Goal: Task Accomplishment & Management: Complete application form

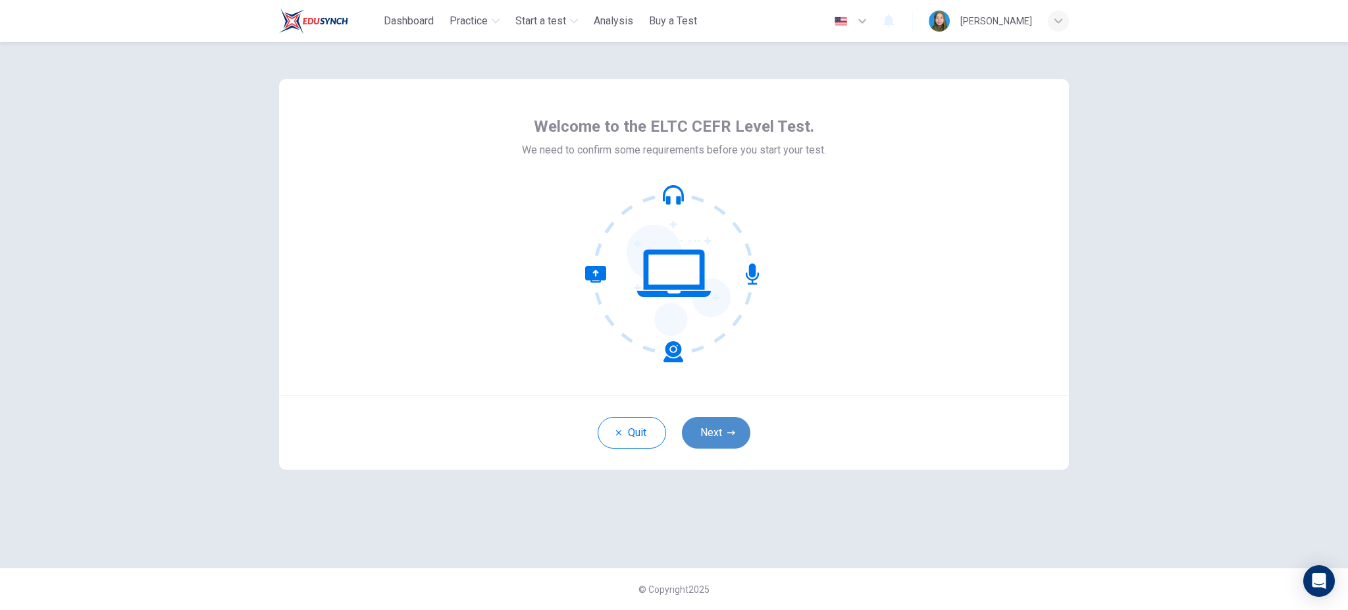
click at [731, 432] on icon "button" at bounding box center [731, 433] width 8 height 8
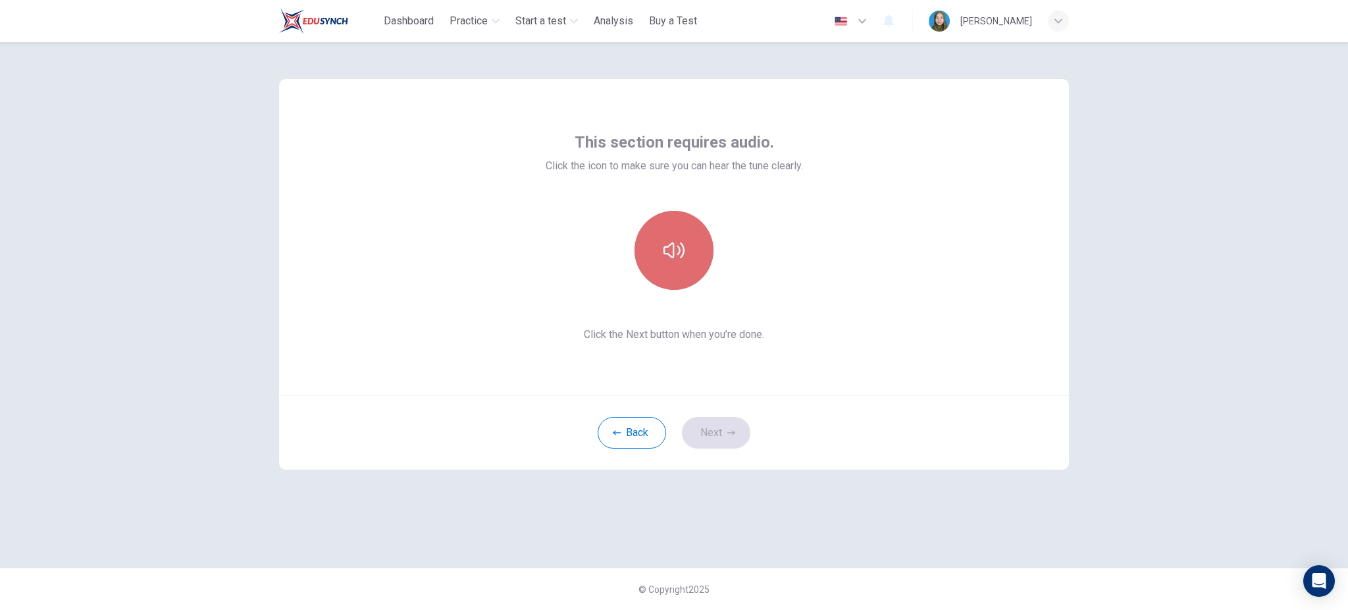
click at [676, 255] on icon "button" at bounding box center [674, 250] width 21 height 21
click at [680, 248] on icon "button" at bounding box center [674, 250] width 21 height 16
click at [656, 242] on button "button" at bounding box center [674, 250] width 79 height 79
click at [717, 437] on button "Next" at bounding box center [716, 433] width 68 height 32
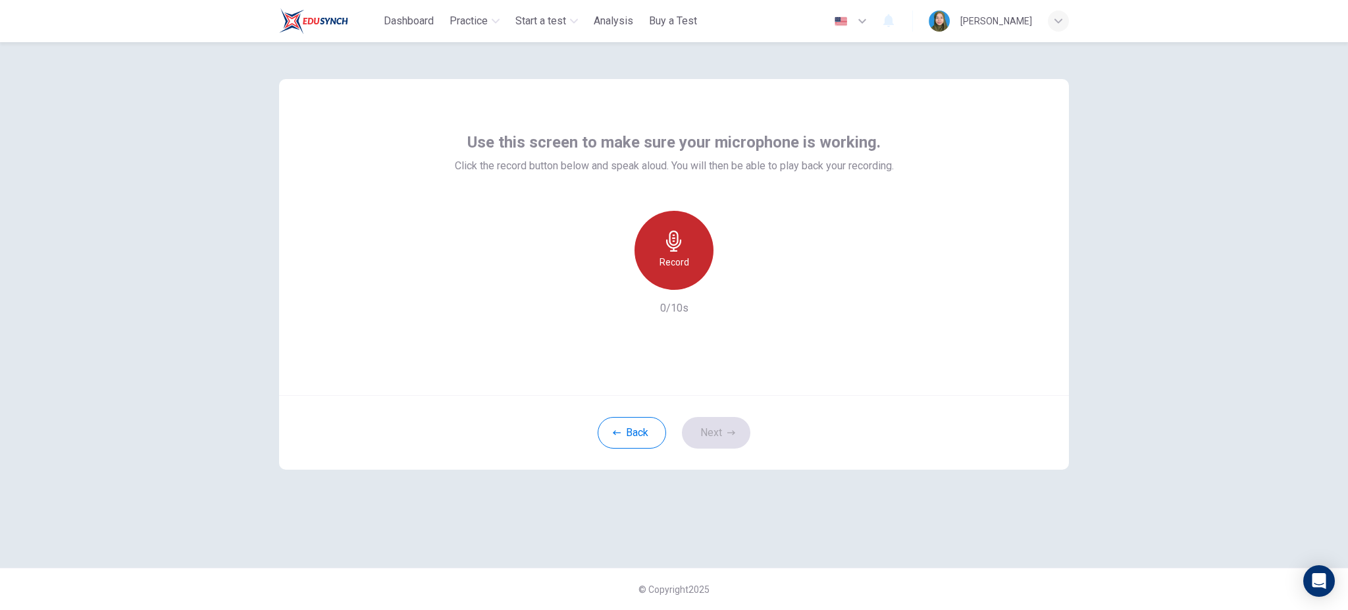
click at [685, 240] on div "Record" at bounding box center [674, 250] width 79 height 79
click at [669, 251] on icon "button" at bounding box center [674, 240] width 21 height 21
click at [729, 276] on icon "button" at bounding box center [734, 279] width 13 height 13
click at [723, 421] on button "Next" at bounding box center [716, 433] width 68 height 32
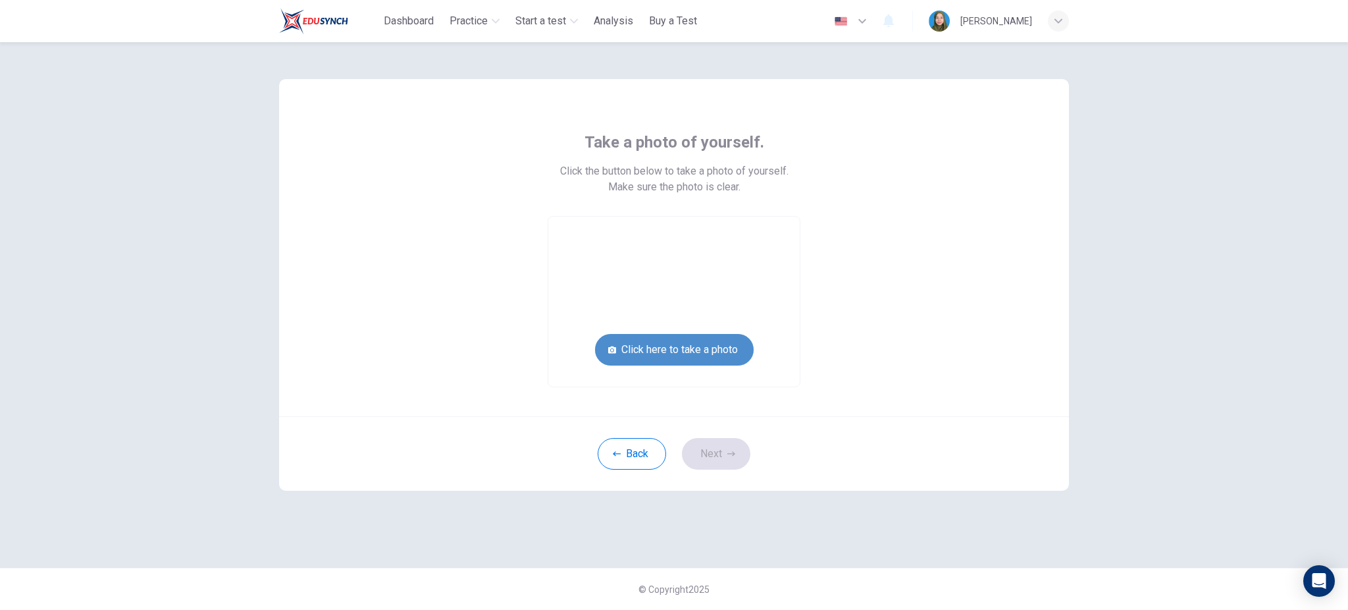
click at [694, 353] on button "Click here to take a photo" at bounding box center [674, 350] width 159 height 32
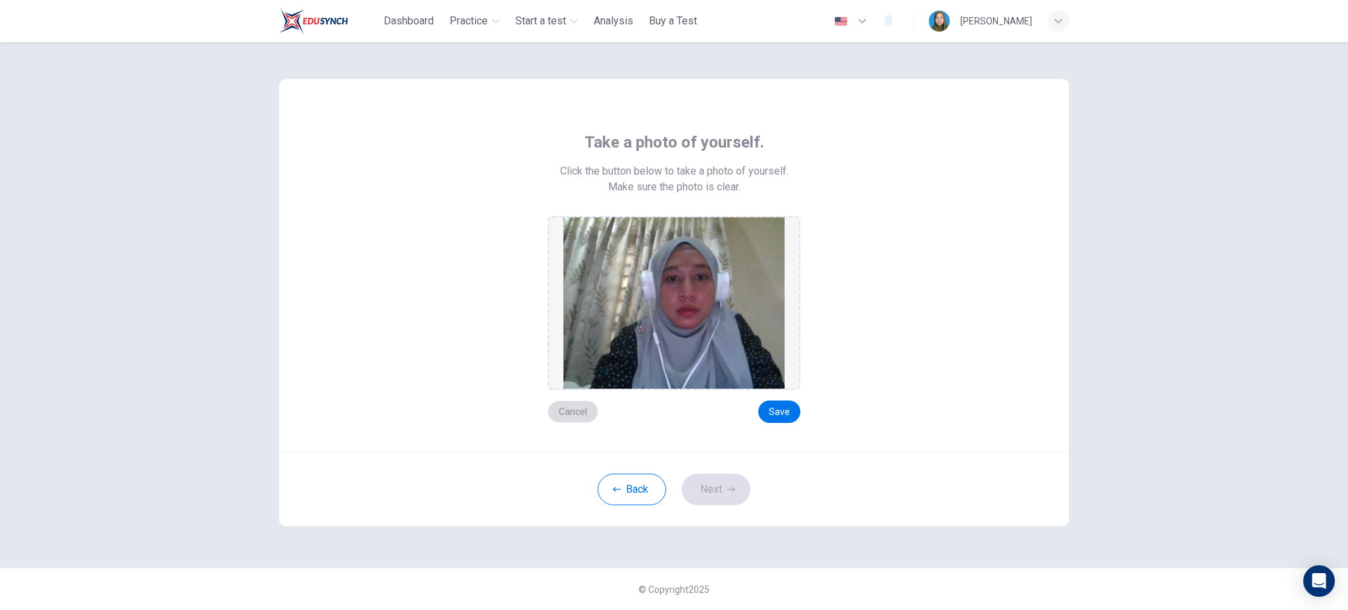
click at [588, 409] on button "Cancel" at bounding box center [573, 411] width 51 height 22
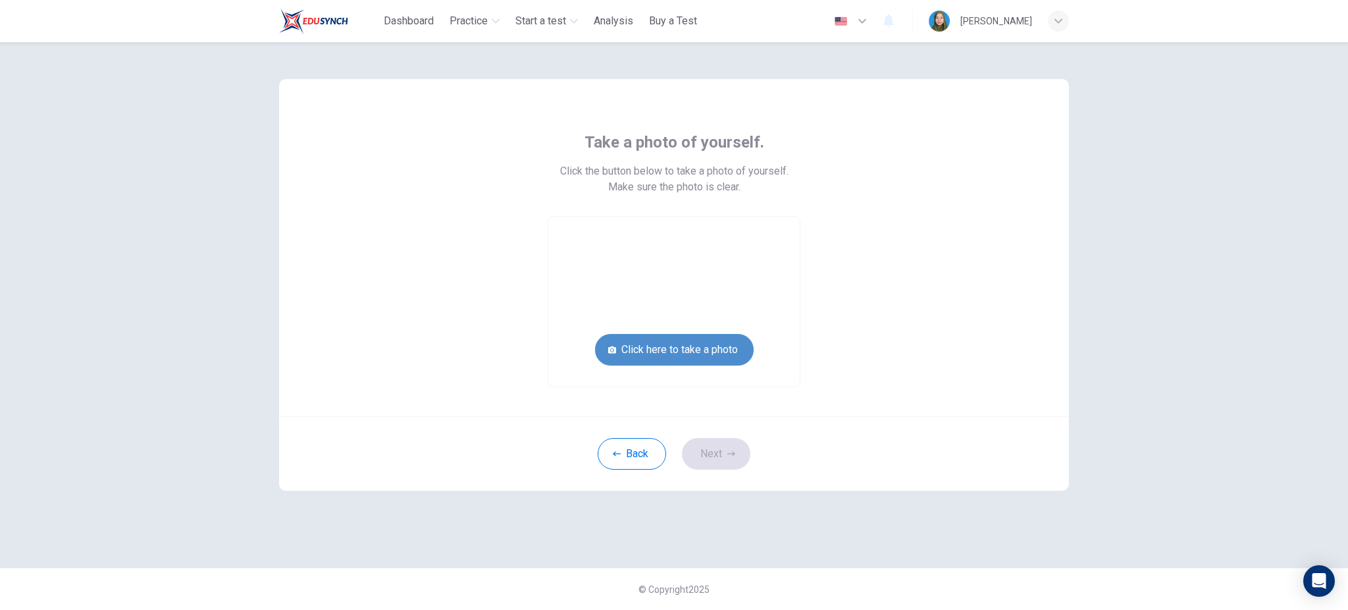
click at [676, 349] on button "Click here to take a photo" at bounding box center [674, 350] width 159 height 32
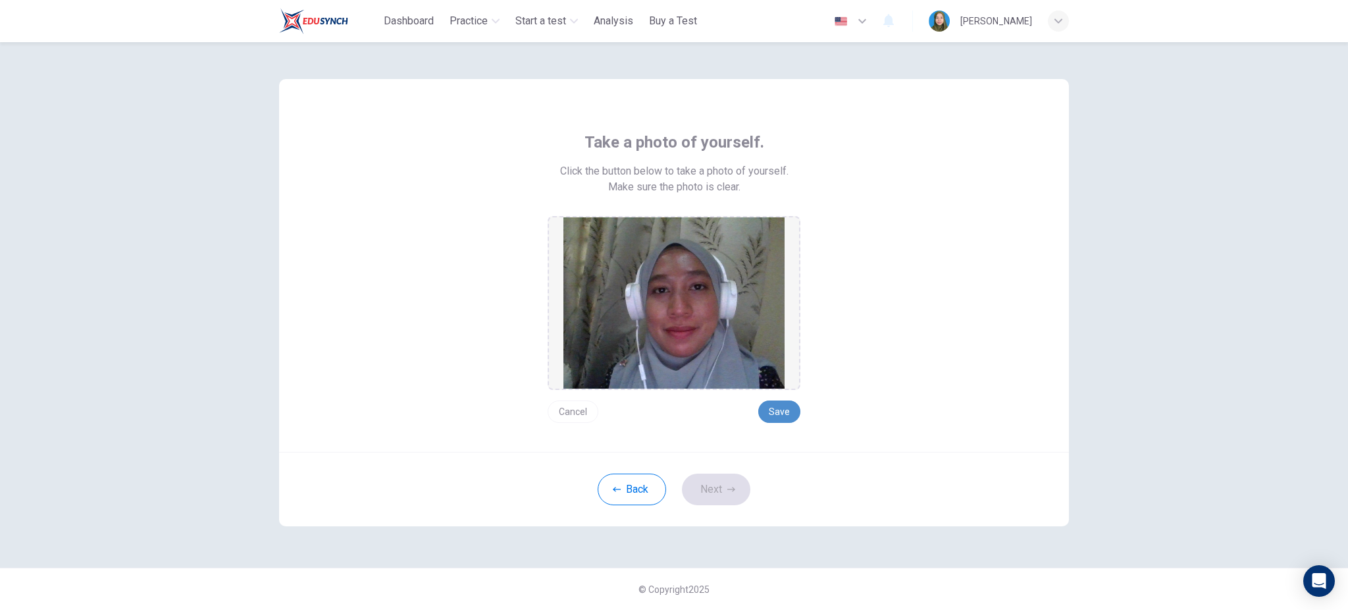
click at [785, 404] on button "Save" at bounding box center [779, 411] width 42 height 22
click at [711, 488] on button "Next" at bounding box center [716, 489] width 68 height 32
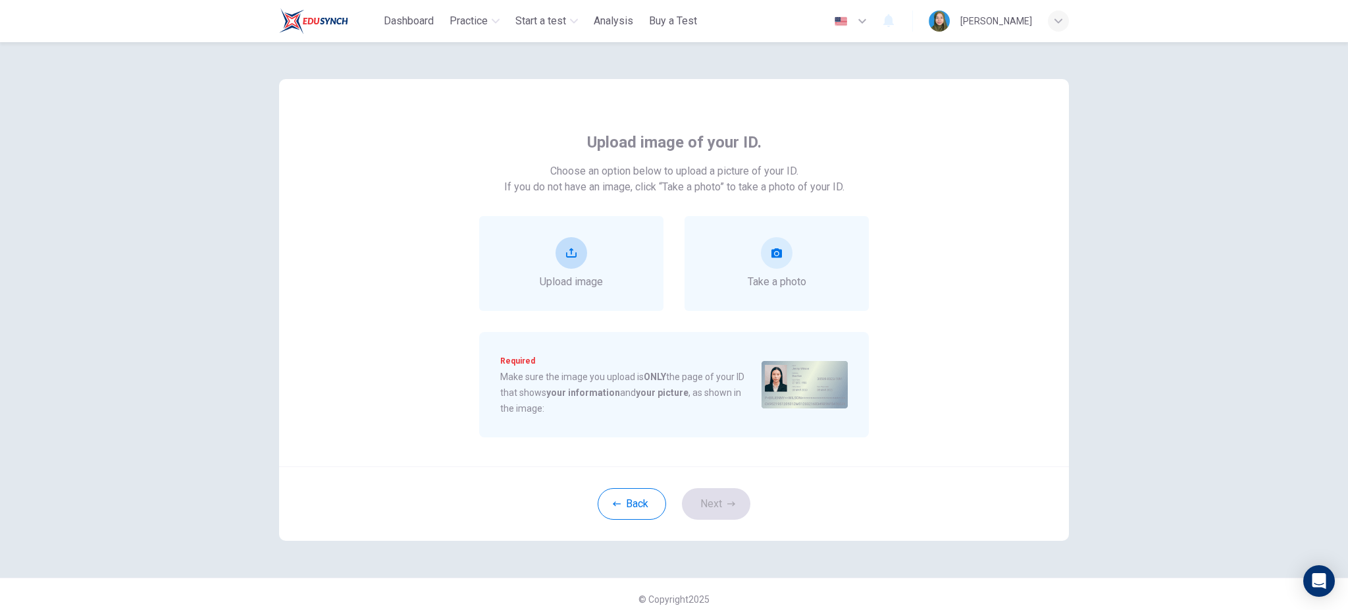
click at [546, 283] on span "Upload image" at bounding box center [571, 282] width 63 height 16
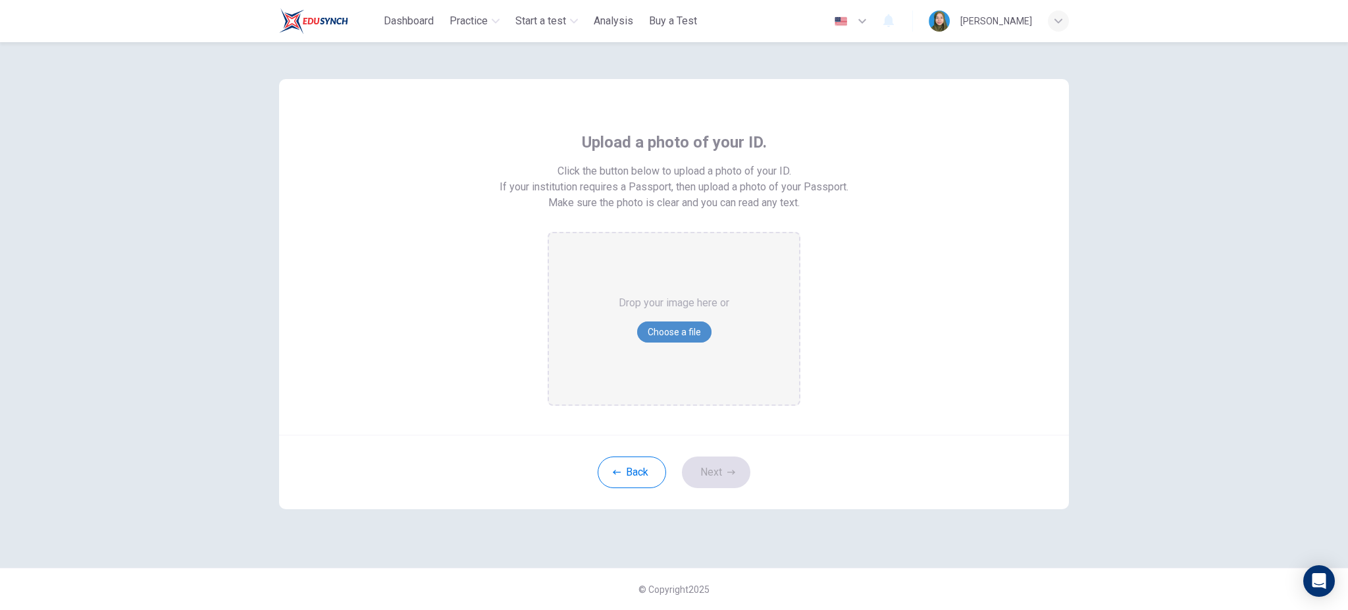
click at [661, 321] on button "Choose a file" at bounding box center [674, 331] width 74 height 21
click at [689, 340] on button "Choose a file" at bounding box center [674, 331] width 74 height 21
click at [706, 329] on button "Choose a file" at bounding box center [674, 331] width 74 height 21
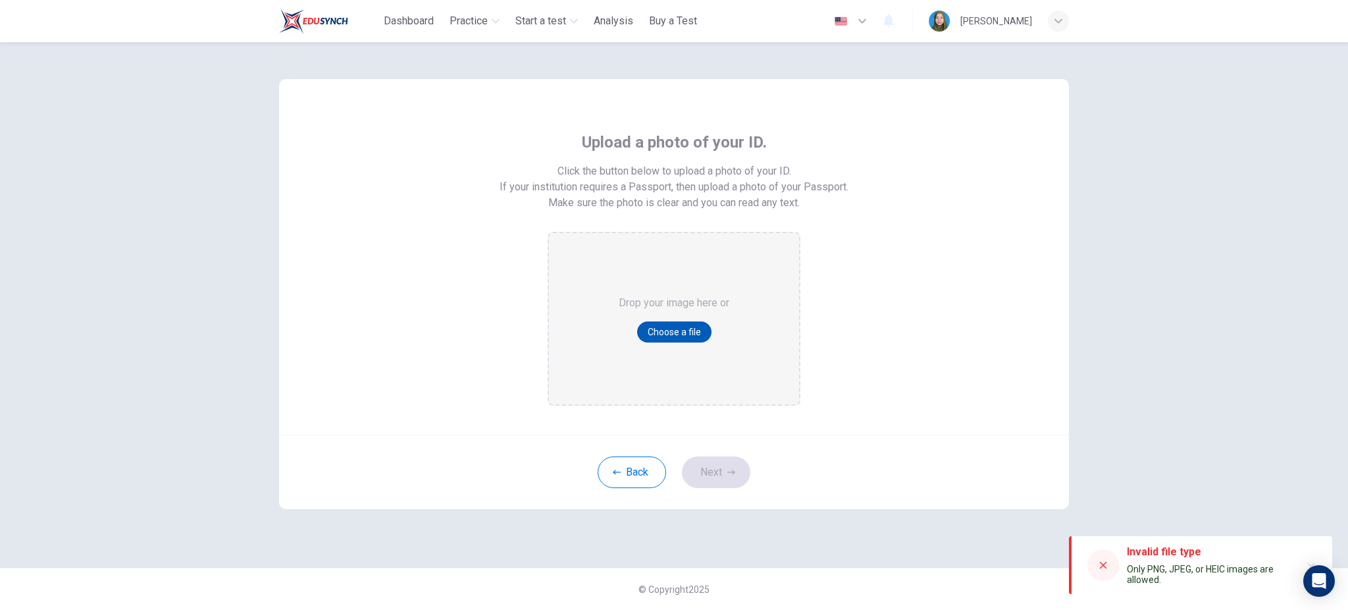
click at [679, 326] on button "Choose a file" at bounding box center [674, 331] width 74 height 21
click at [1107, 565] on icon at bounding box center [1103, 565] width 11 height 11
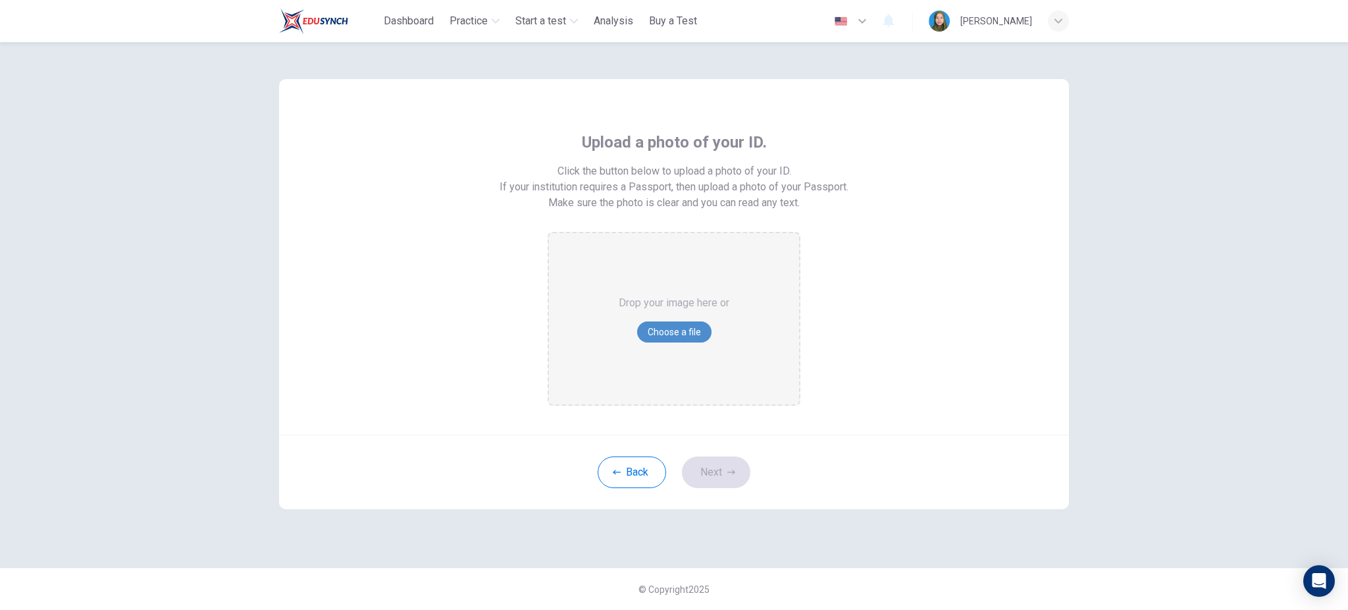
click at [685, 341] on button "Choose a file" at bounding box center [674, 331] width 74 height 21
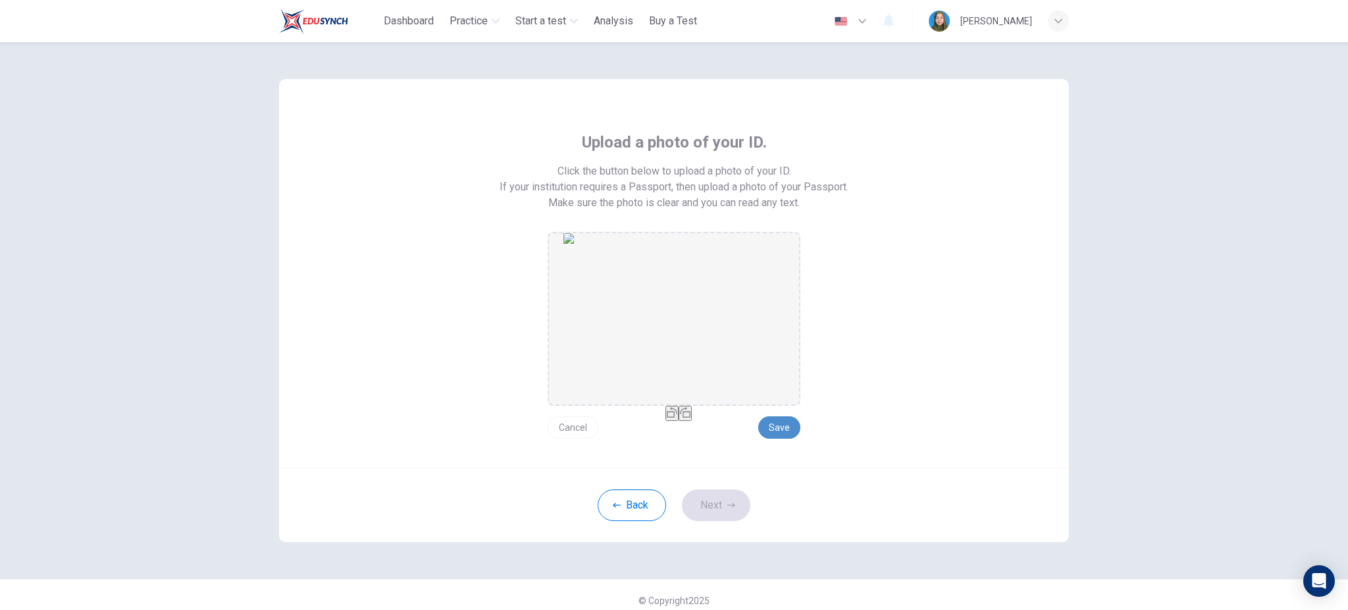
click at [772, 432] on button "Save" at bounding box center [779, 427] width 42 height 22
click at [729, 489] on button "Next" at bounding box center [716, 505] width 68 height 32
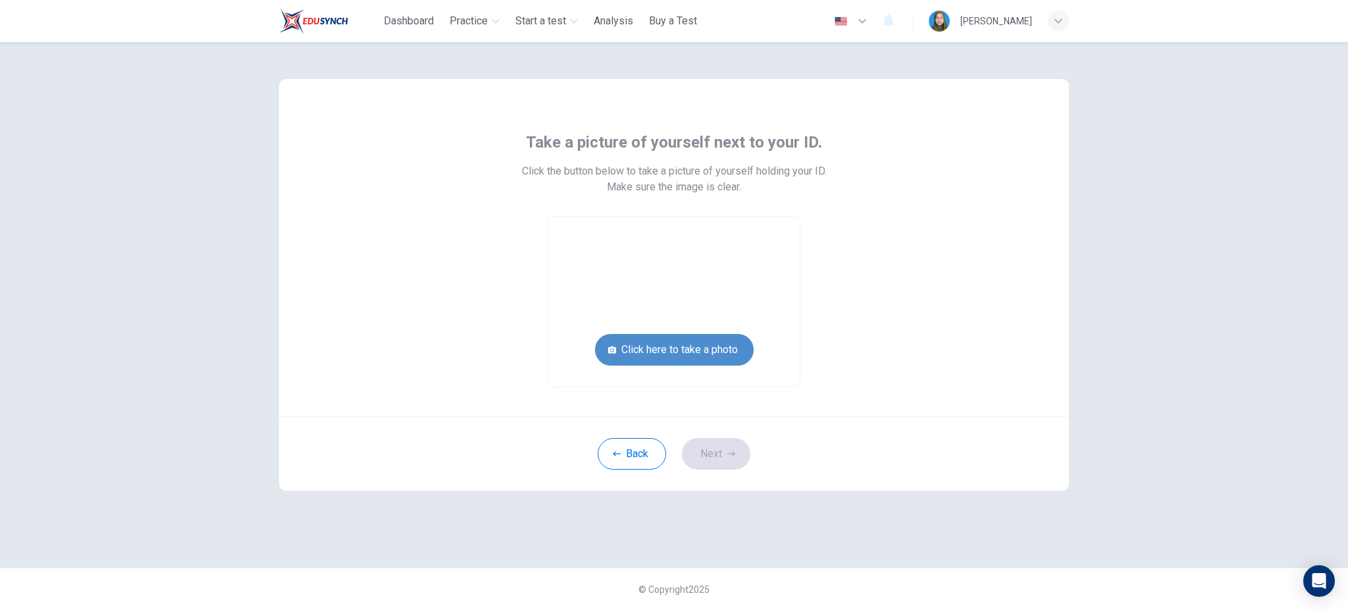
click at [702, 349] on button "Click here to take a photo" at bounding box center [674, 350] width 159 height 32
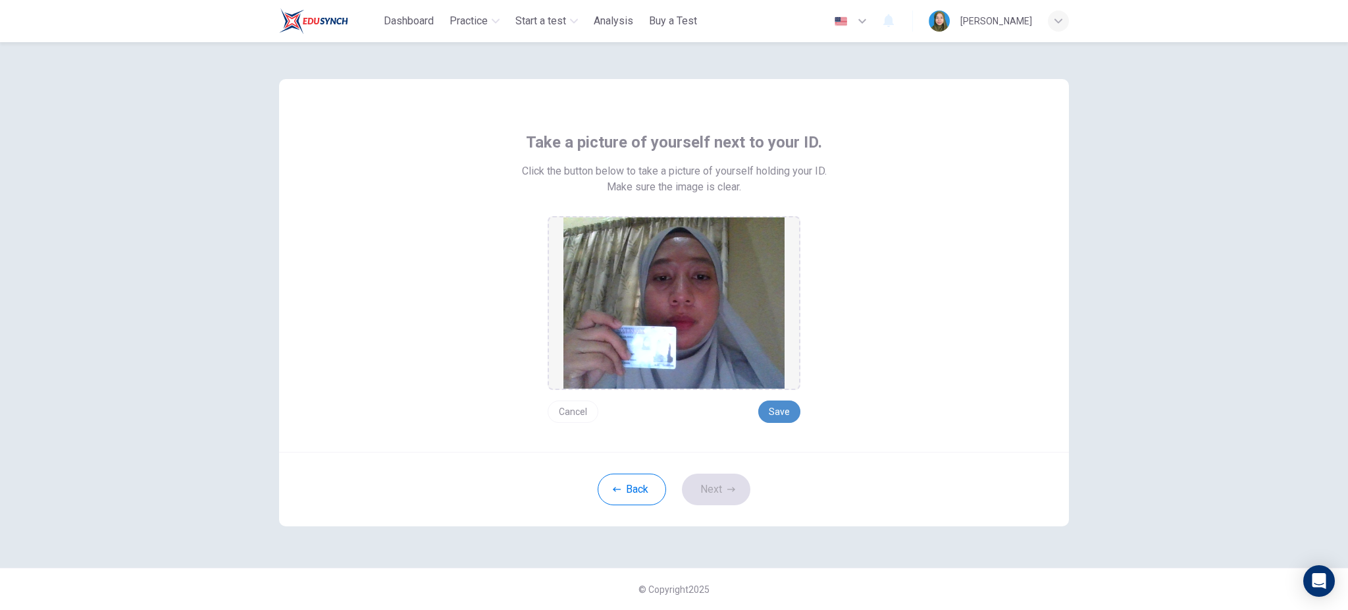
click at [786, 415] on button "Save" at bounding box center [779, 411] width 42 height 22
click at [739, 494] on button "Next" at bounding box center [716, 489] width 68 height 32
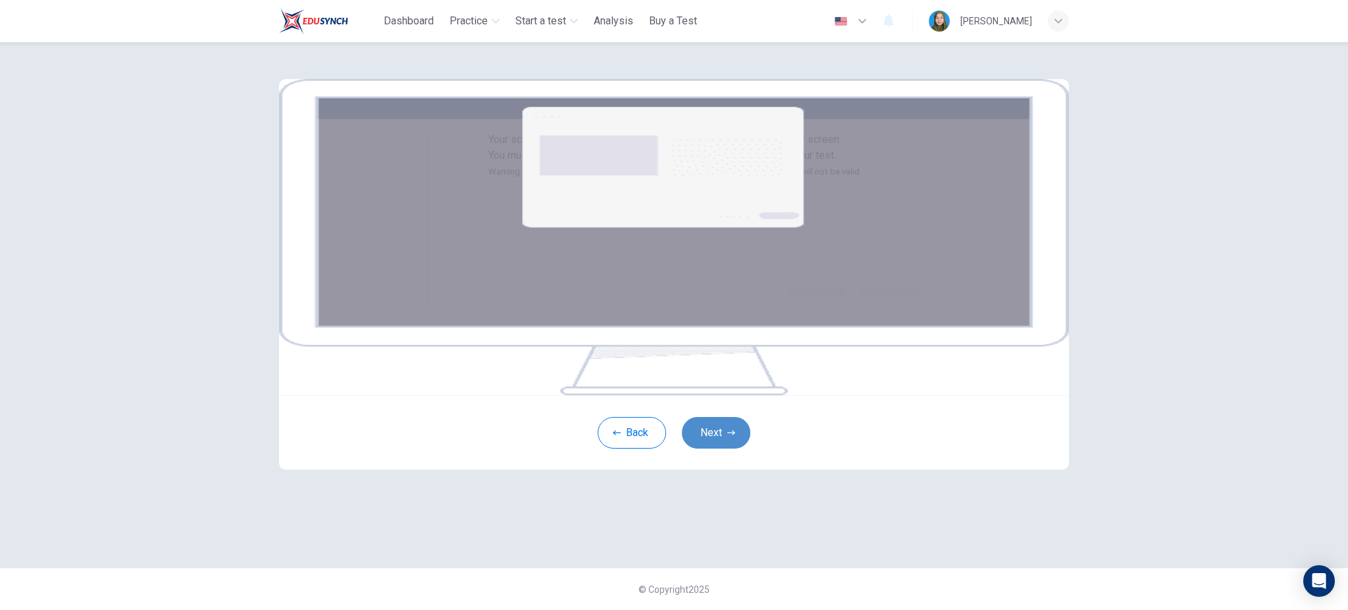
click at [707, 448] on button "Next" at bounding box center [716, 433] width 68 height 32
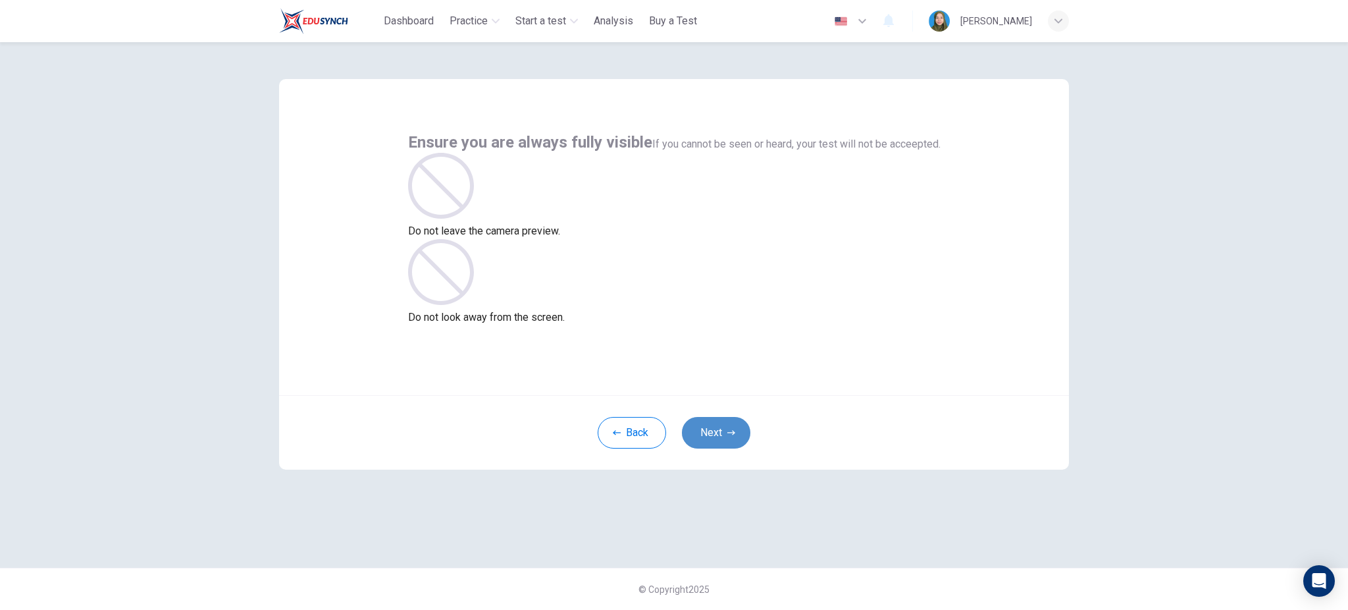
click at [713, 438] on button "Next" at bounding box center [716, 433] width 68 height 32
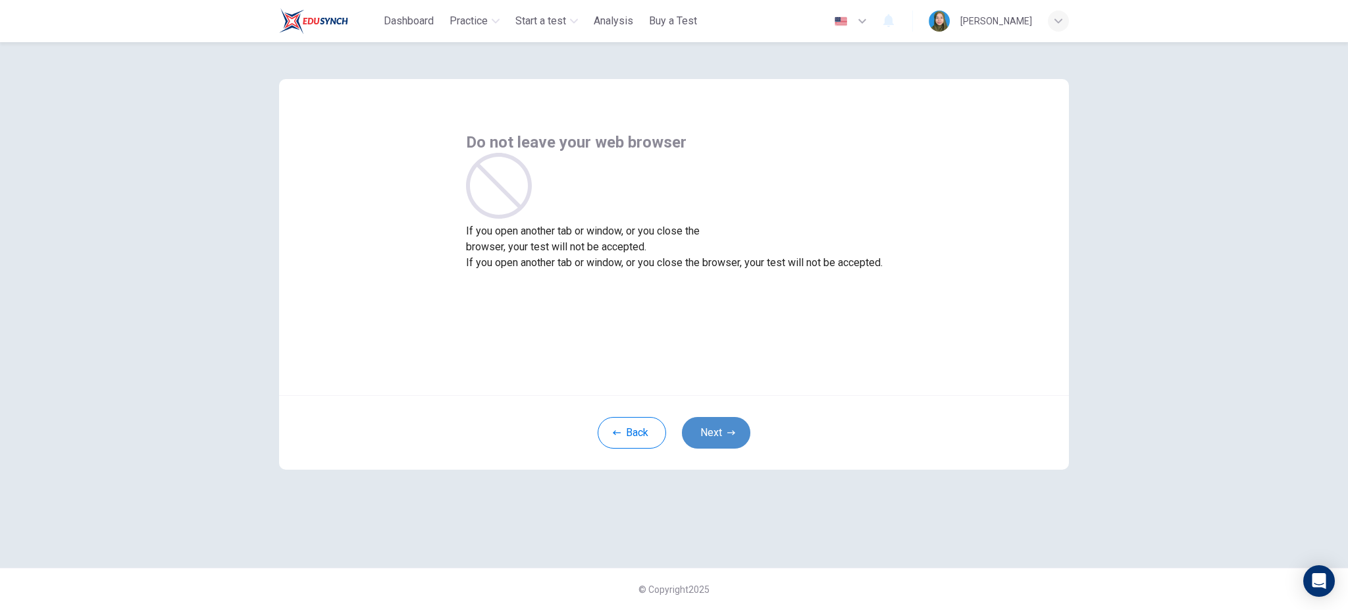
click at [713, 435] on button "Next" at bounding box center [716, 433] width 68 height 32
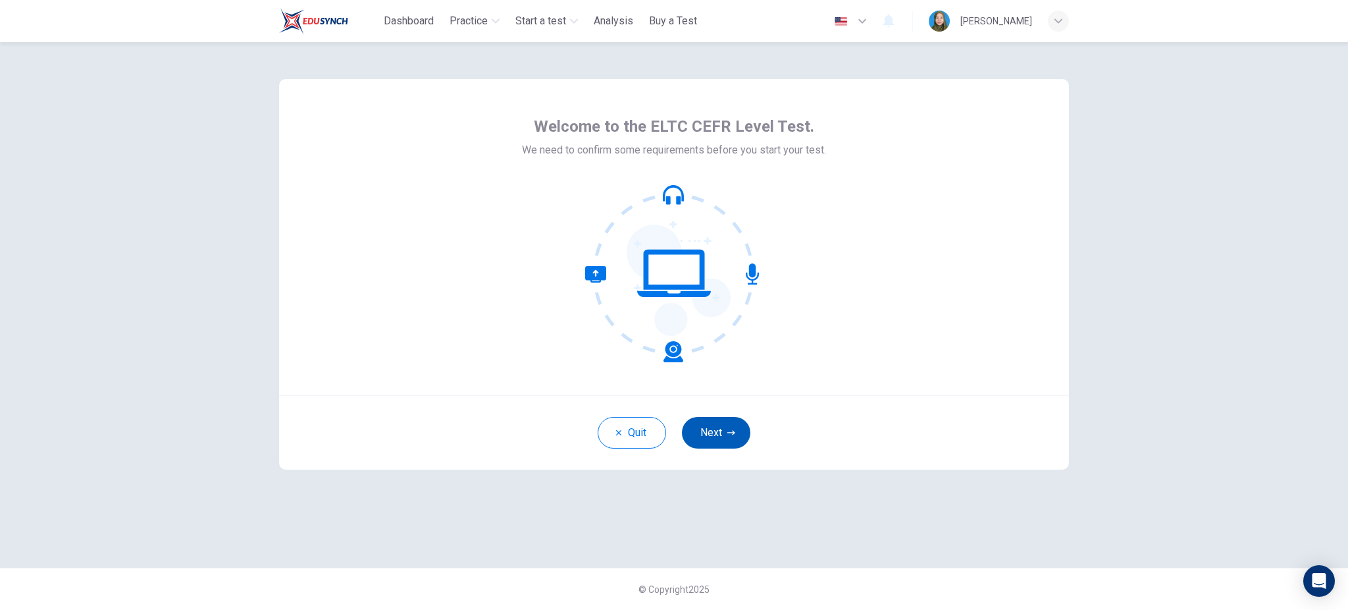
click at [724, 427] on button "Next" at bounding box center [716, 433] width 68 height 32
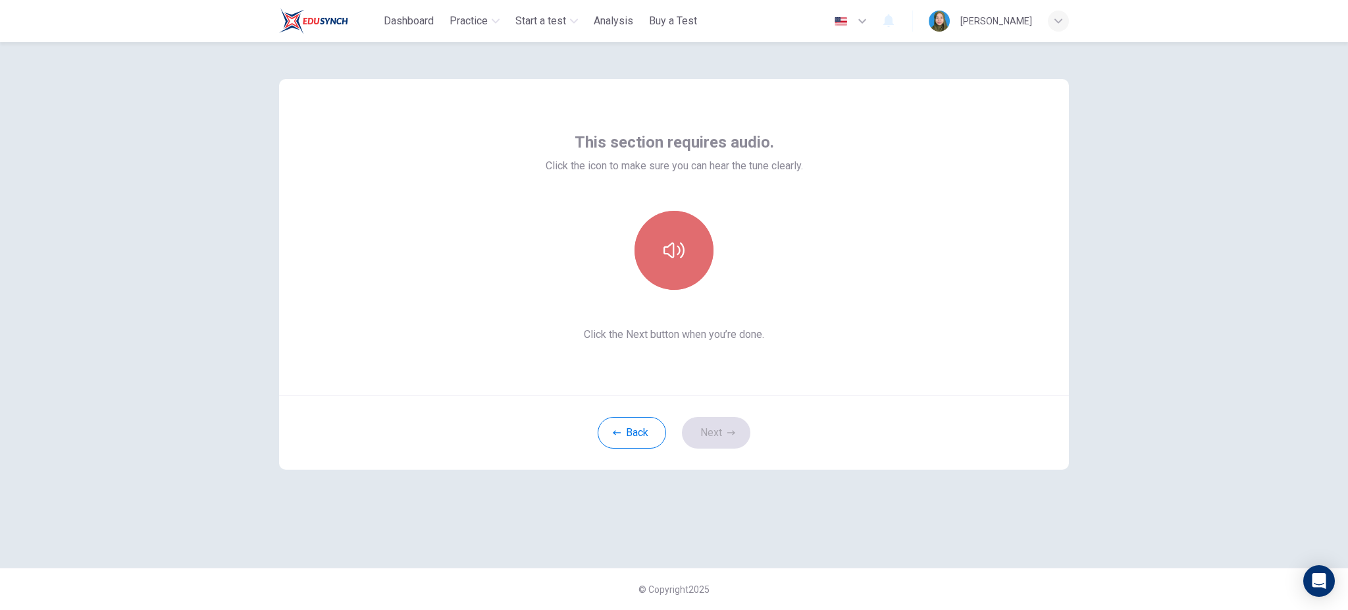
click at [670, 248] on icon "button" at bounding box center [674, 250] width 21 height 21
click at [730, 427] on button "Next" at bounding box center [716, 433] width 68 height 32
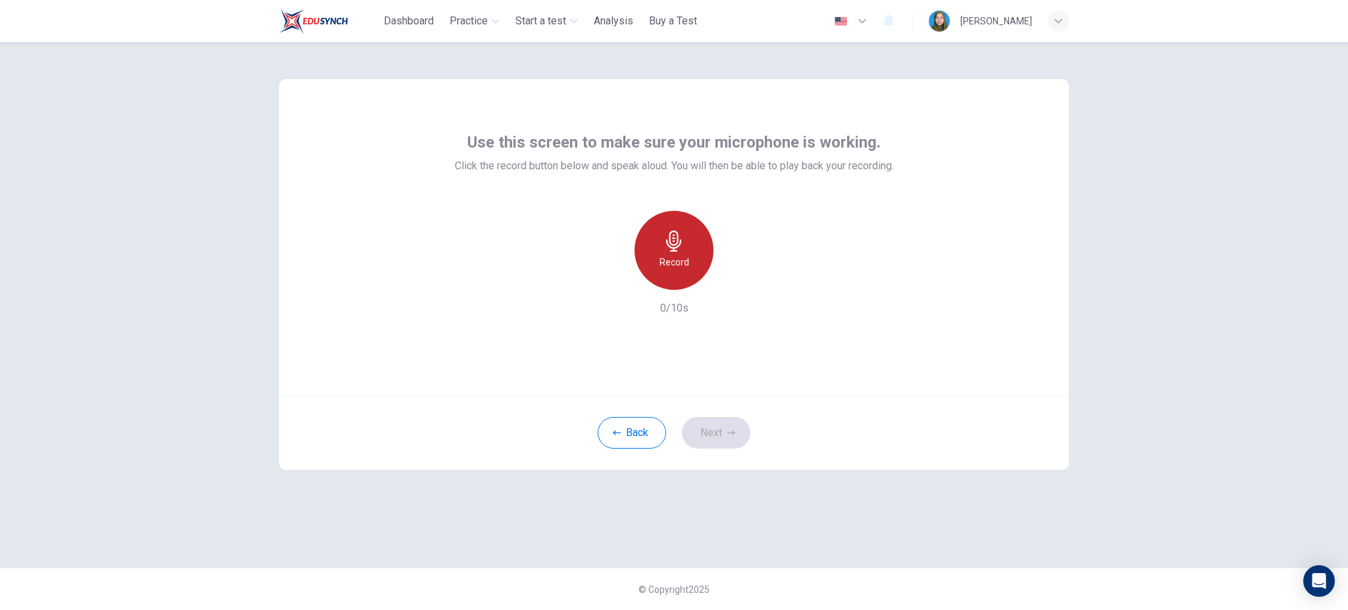
click at [682, 256] on h6 "Record" at bounding box center [675, 262] width 30 height 16
click at [677, 263] on h6 "Stop" at bounding box center [674, 262] width 20 height 16
click at [737, 271] on div "button" at bounding box center [734, 279] width 21 height 21
click at [722, 428] on button "Next" at bounding box center [716, 433] width 68 height 32
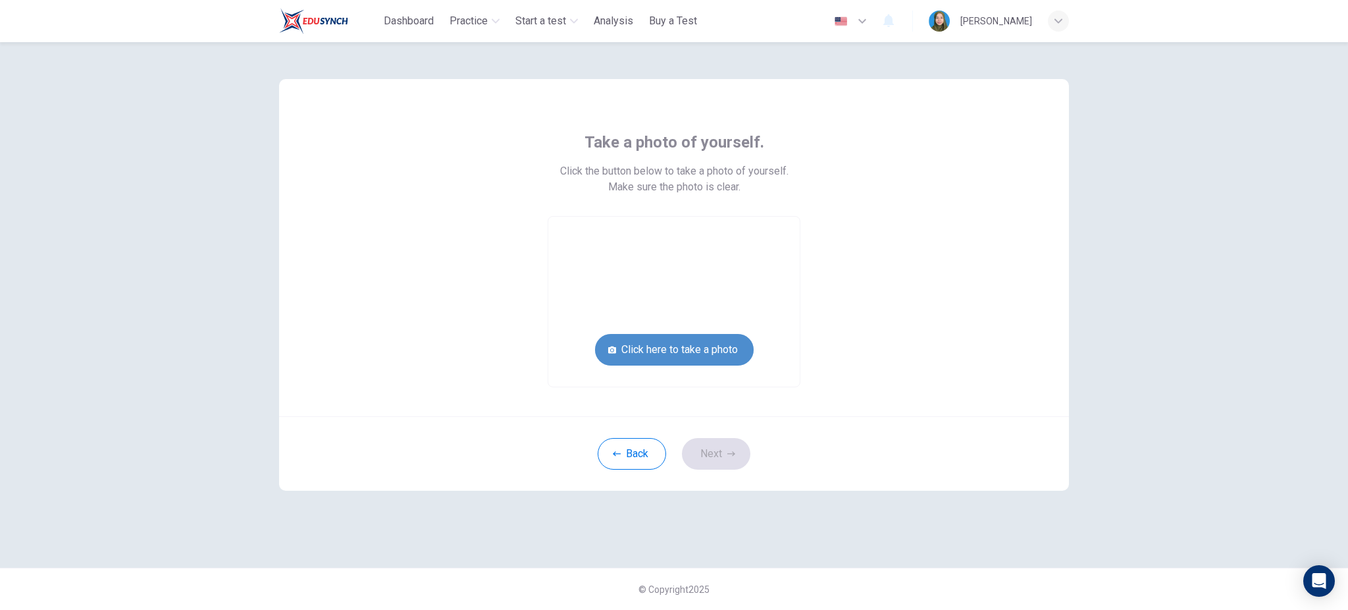
click at [720, 342] on button "Click here to take a photo" at bounding box center [674, 350] width 159 height 32
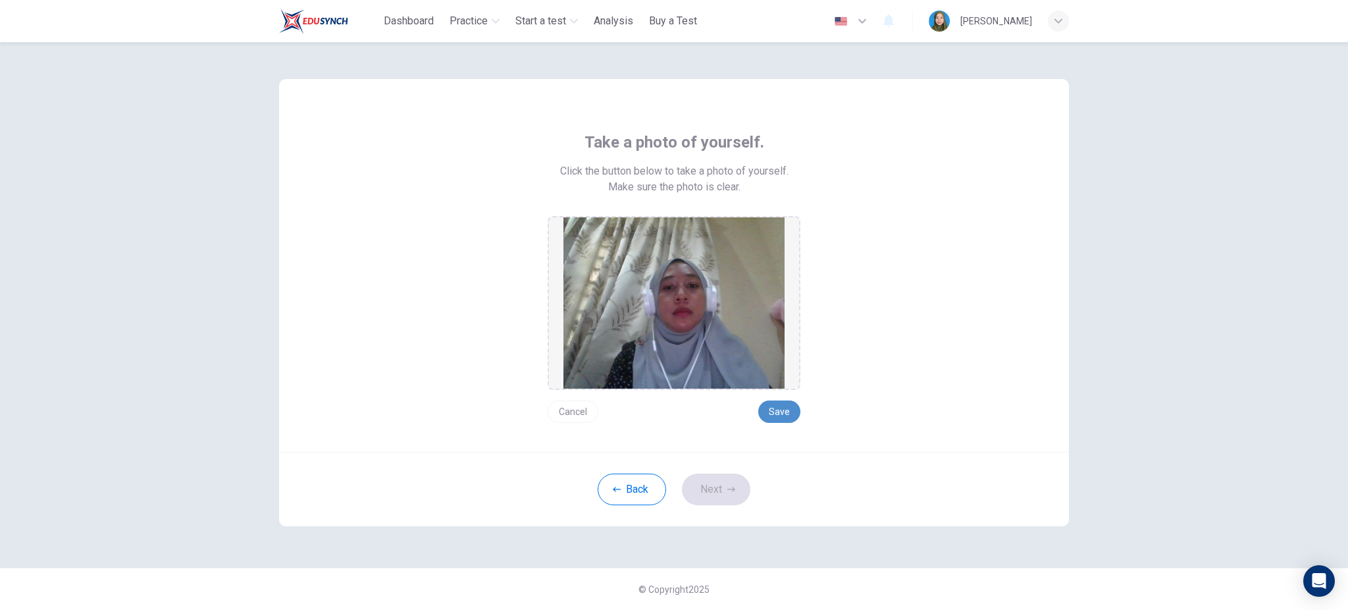
click at [772, 414] on button "Save" at bounding box center [779, 411] width 42 height 22
click at [727, 477] on button "Next" at bounding box center [716, 489] width 68 height 32
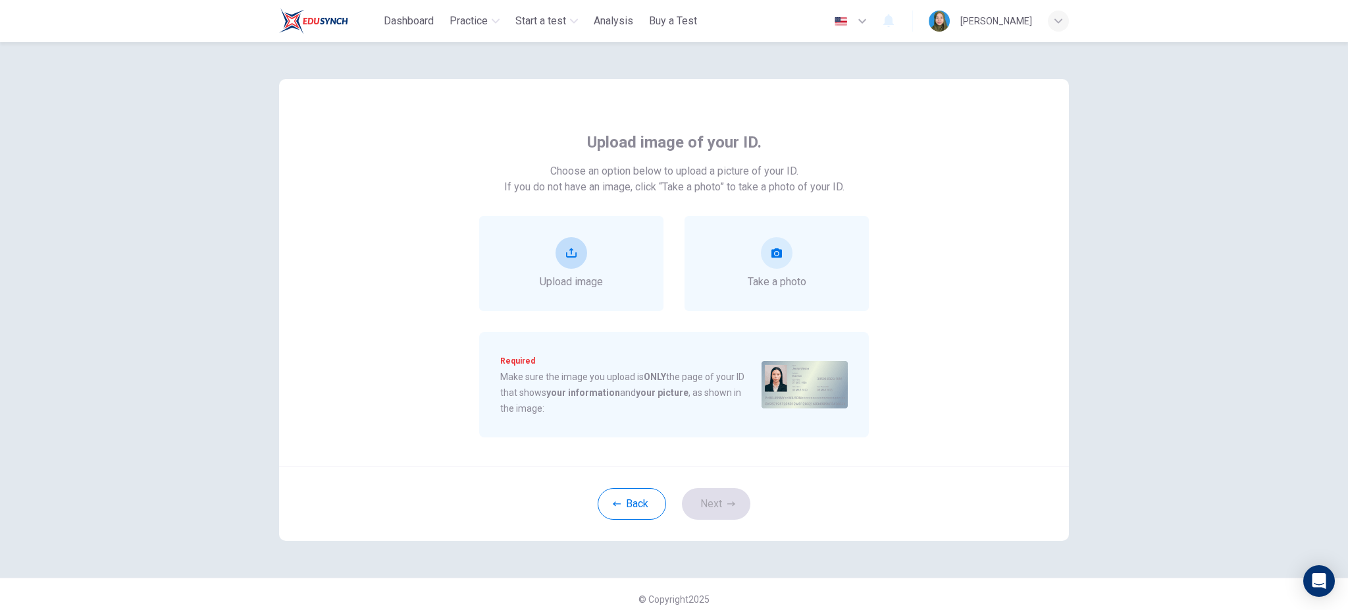
click at [616, 284] on div "Upload image" at bounding box center [571, 263] width 184 height 95
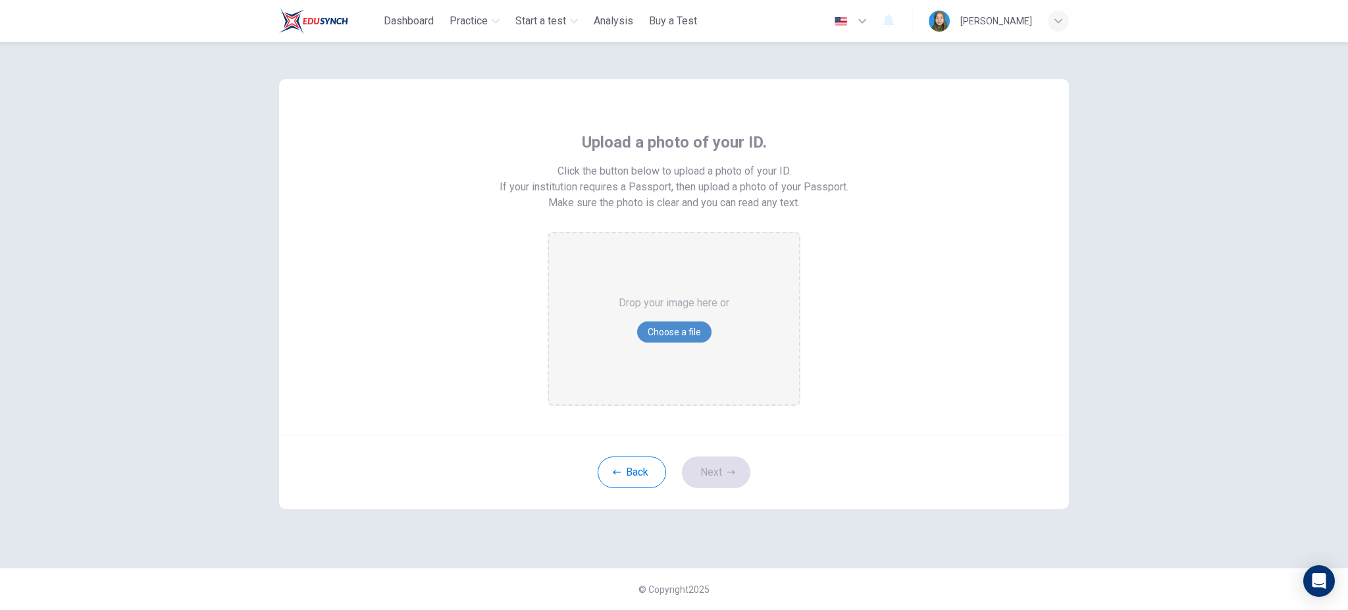
click at [654, 325] on button "Choose a file" at bounding box center [674, 331] width 74 height 21
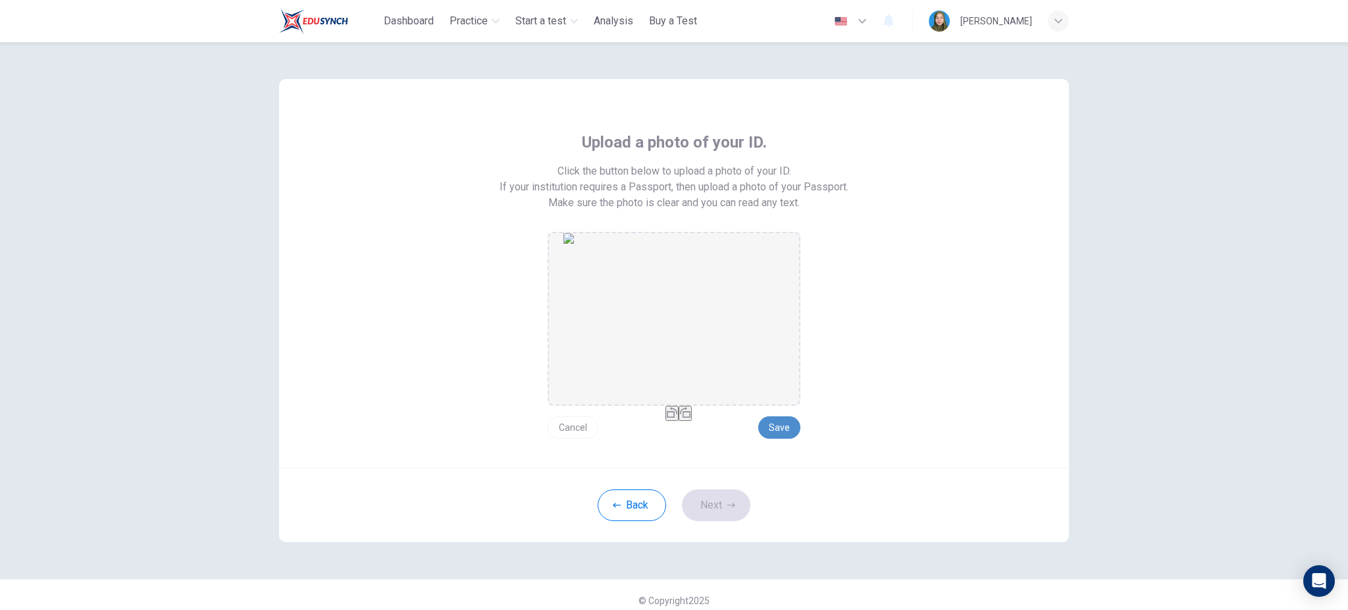
click at [793, 426] on button "Save" at bounding box center [779, 427] width 42 height 22
click at [723, 495] on button "Next" at bounding box center [716, 505] width 68 height 32
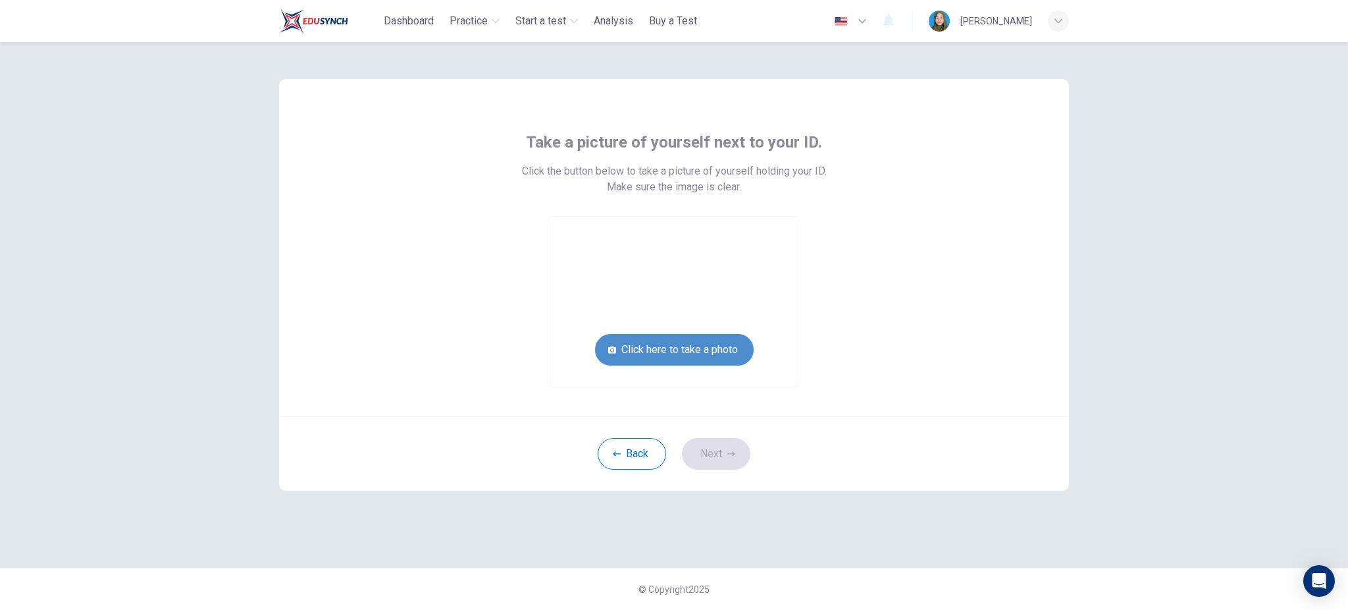
click at [707, 363] on button "Click here to take a photo" at bounding box center [674, 350] width 159 height 32
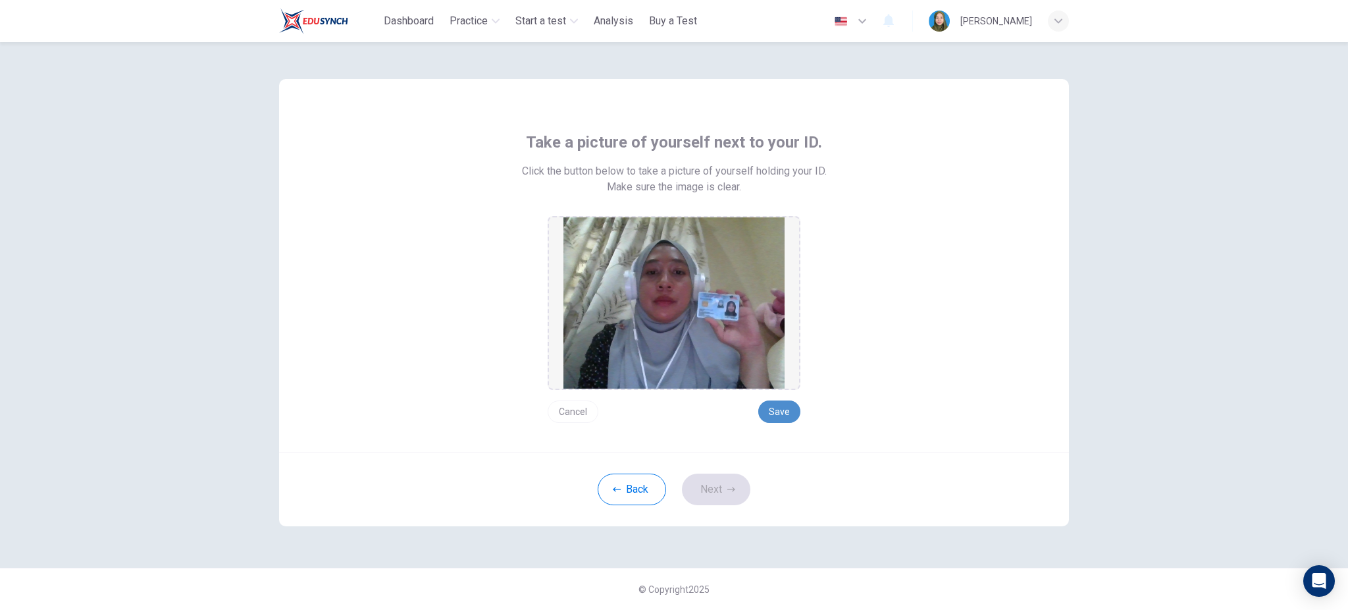
click at [785, 405] on button "Save" at bounding box center [779, 411] width 42 height 22
click at [723, 477] on button "Next" at bounding box center [716, 489] width 68 height 32
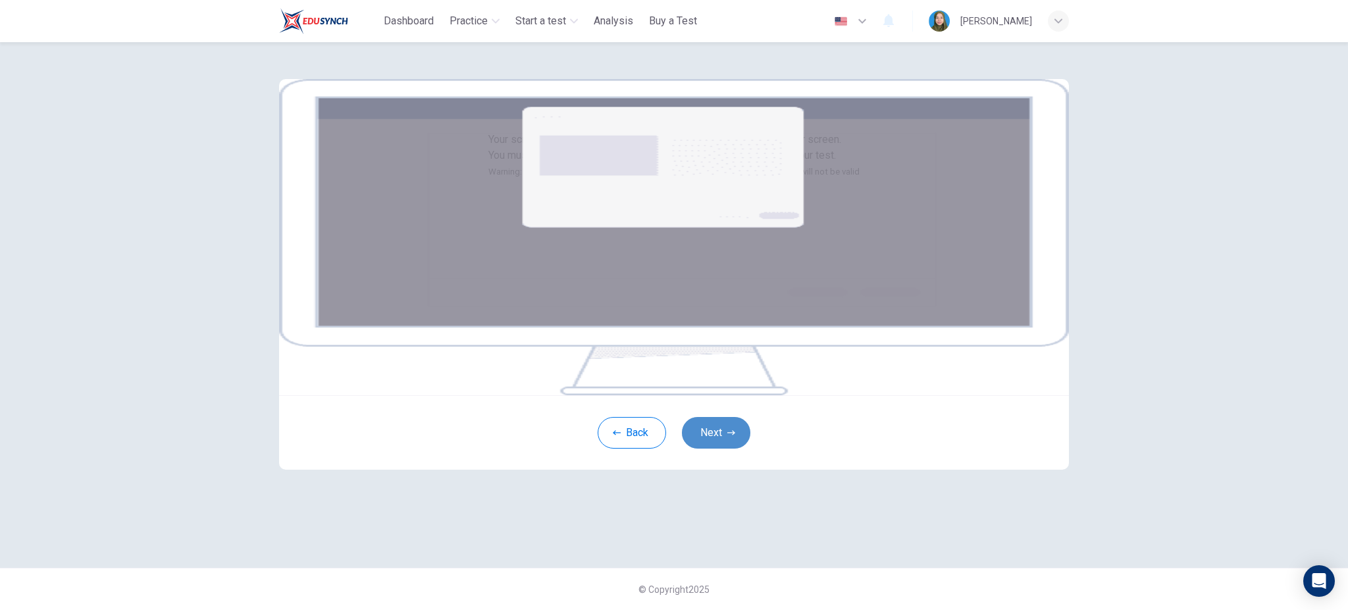
click at [700, 448] on button "Next" at bounding box center [716, 433] width 68 height 32
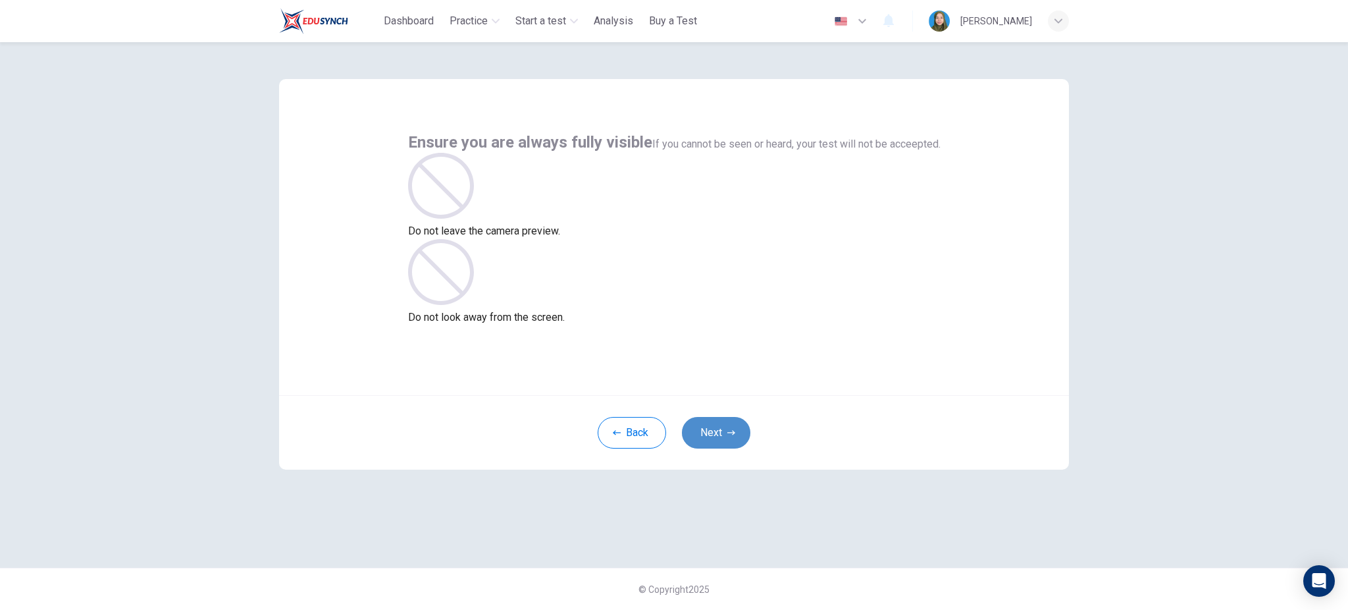
click at [723, 426] on button "Next" at bounding box center [716, 433] width 68 height 32
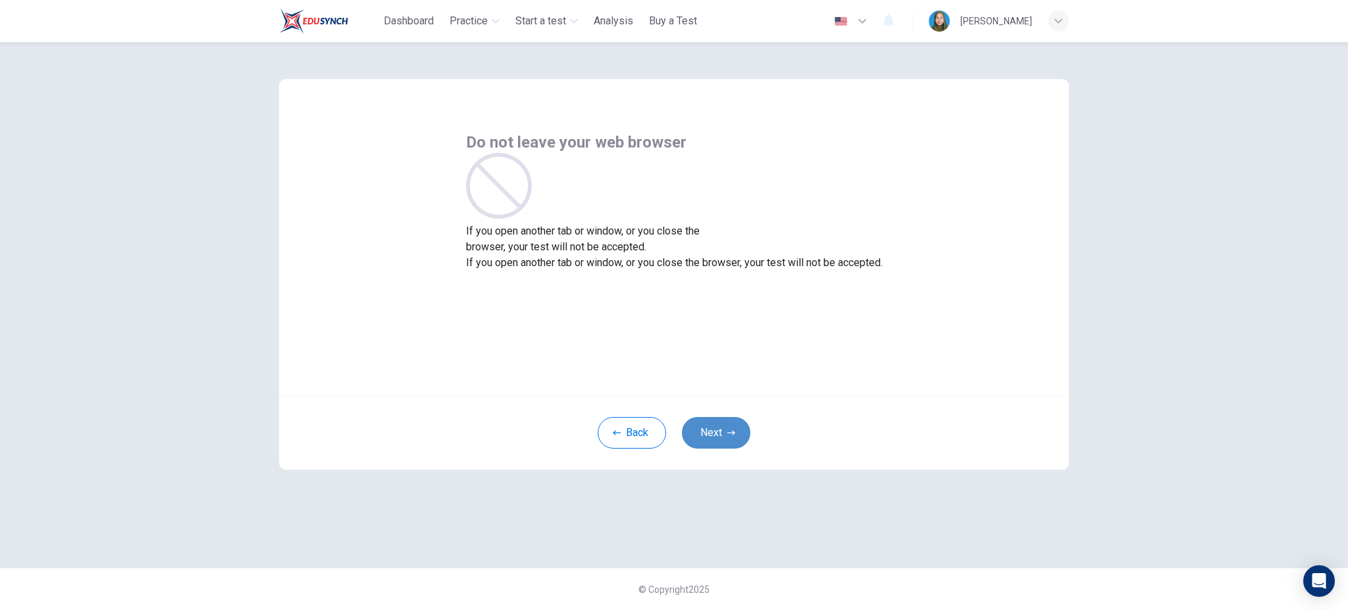
click at [723, 426] on button "Next" at bounding box center [716, 433] width 68 height 32
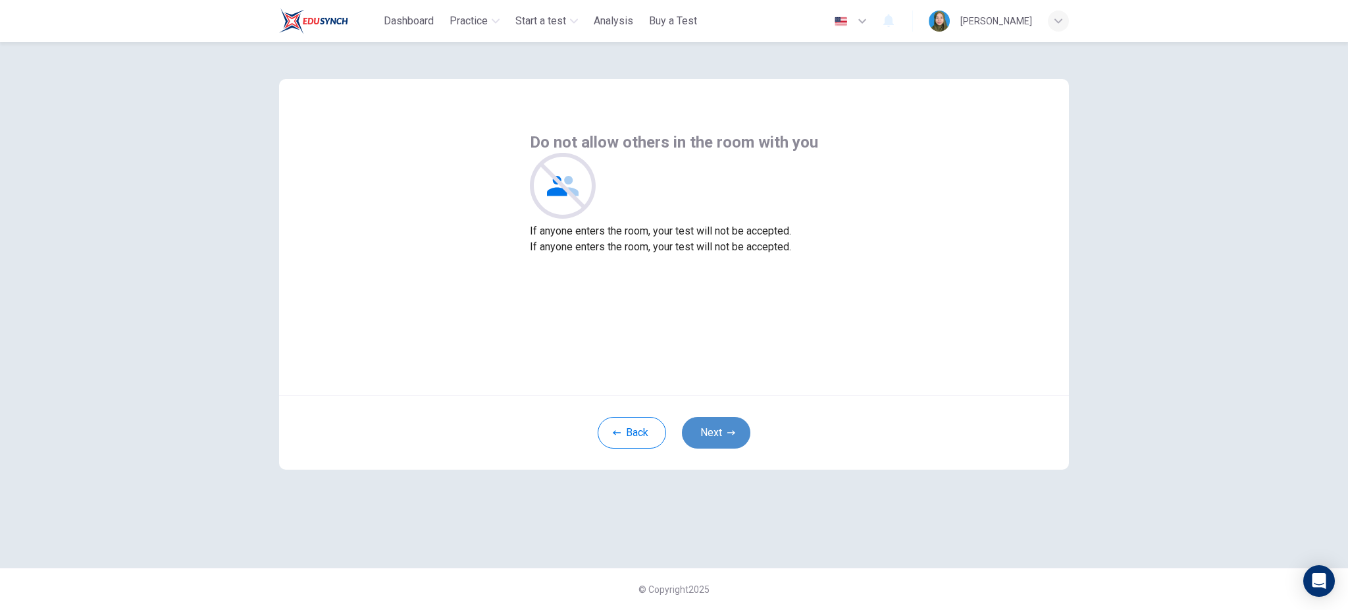
click at [723, 437] on button "Next" at bounding box center [716, 433] width 68 height 32
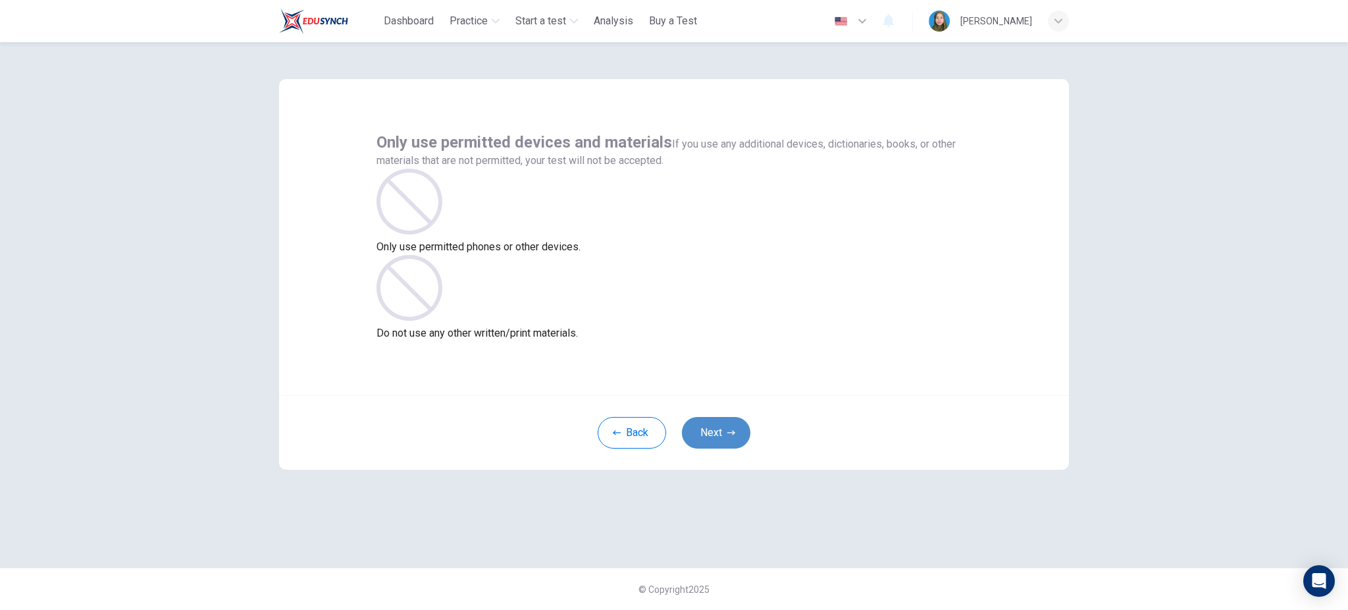
click at [723, 437] on button "Next" at bounding box center [716, 433] width 68 height 32
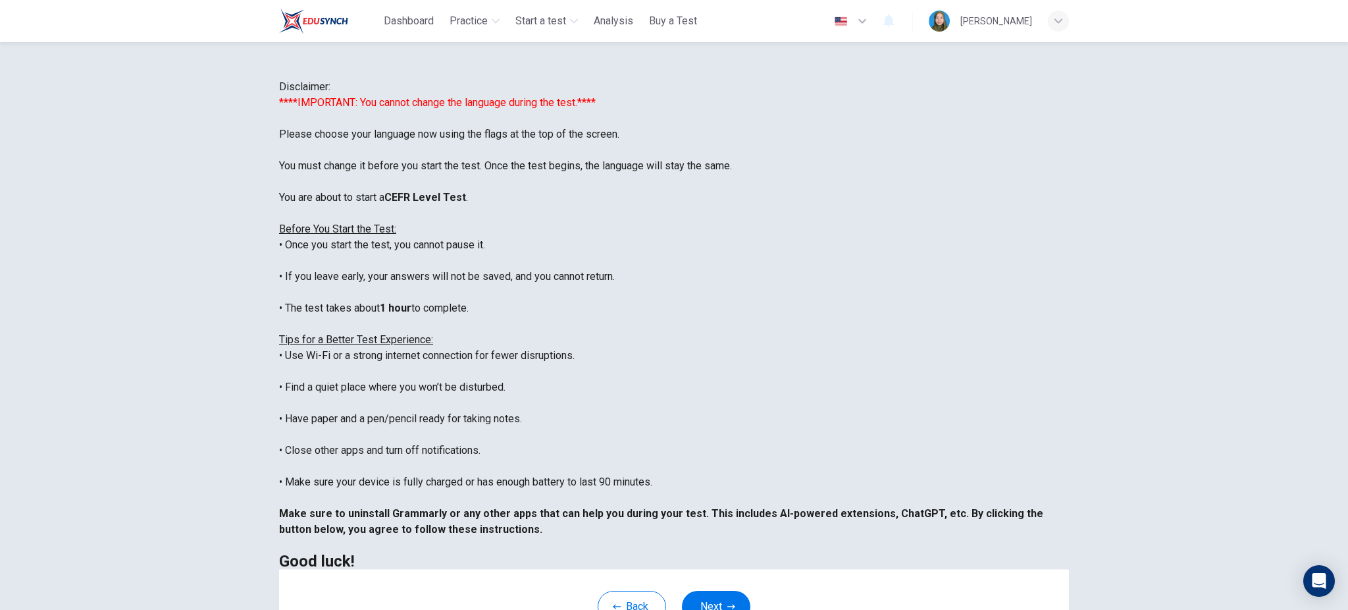
scroll to position [122, 0]
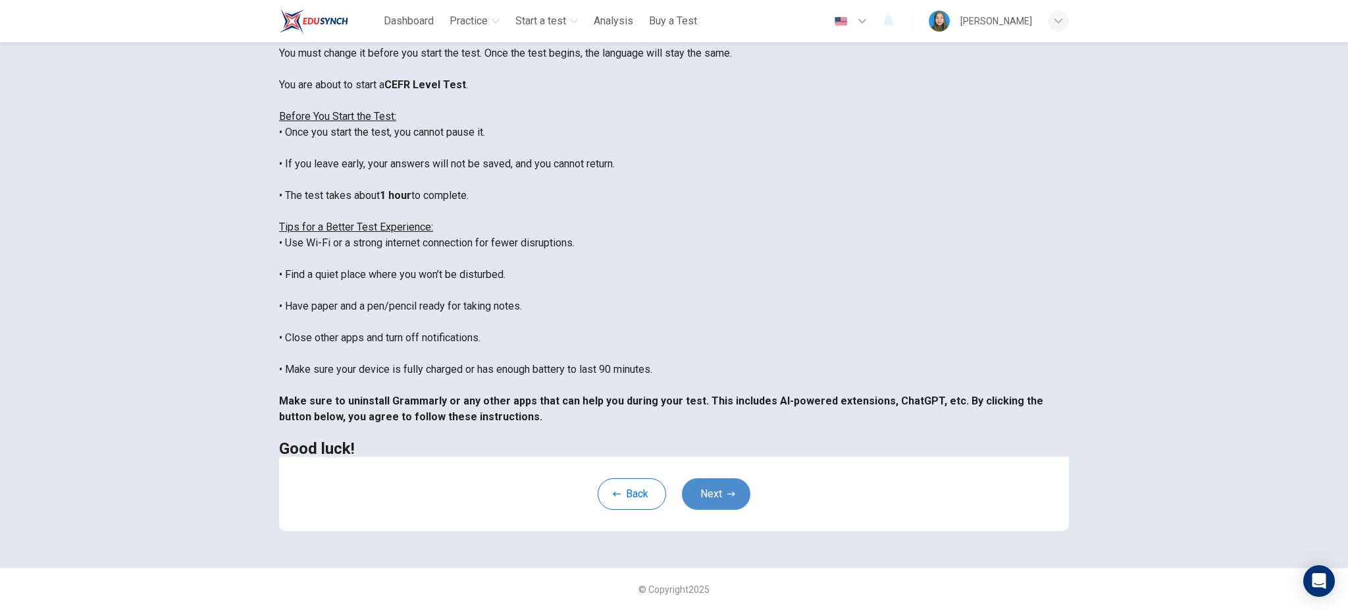
click at [735, 492] on button "Next" at bounding box center [716, 494] width 68 height 32
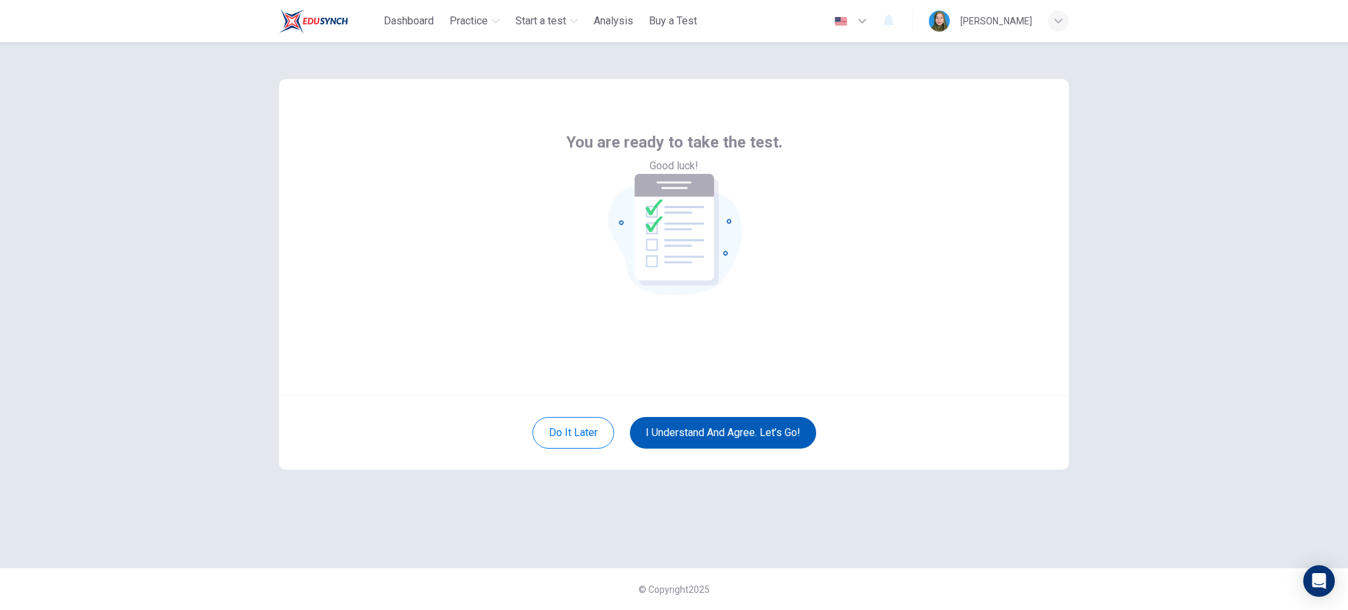
scroll to position [0, 0]
click at [741, 436] on button "I understand and agree. Let’s go!" at bounding box center [723, 433] width 186 height 32
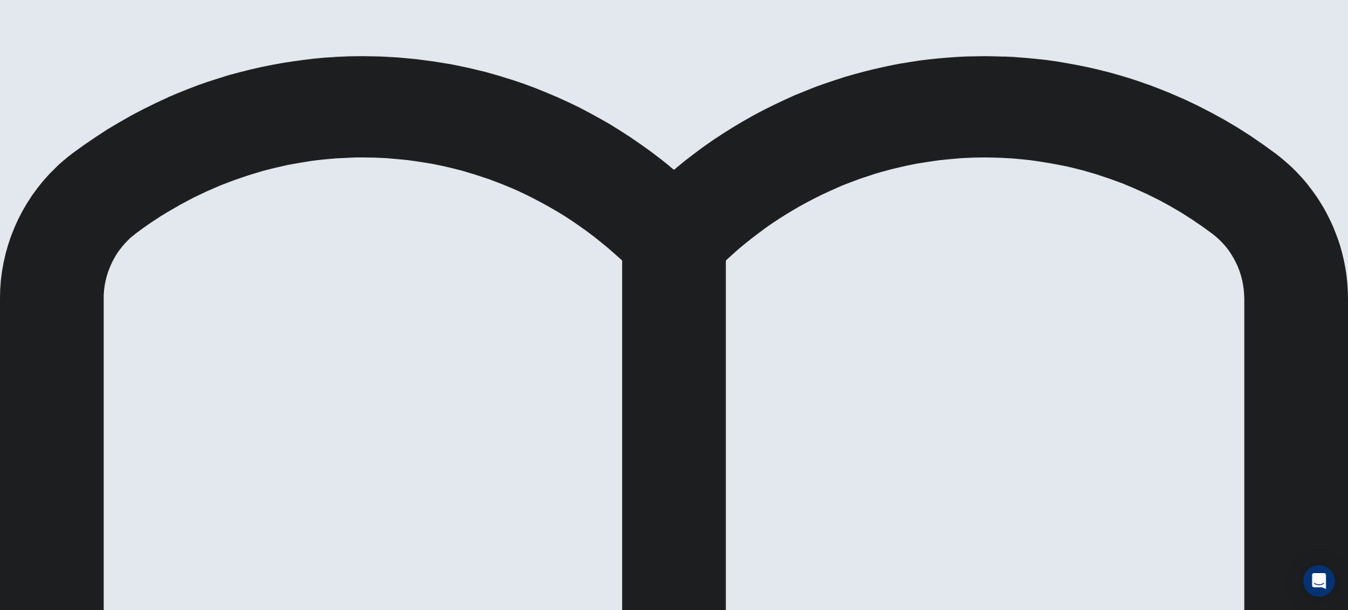
scroll to position [0, 0]
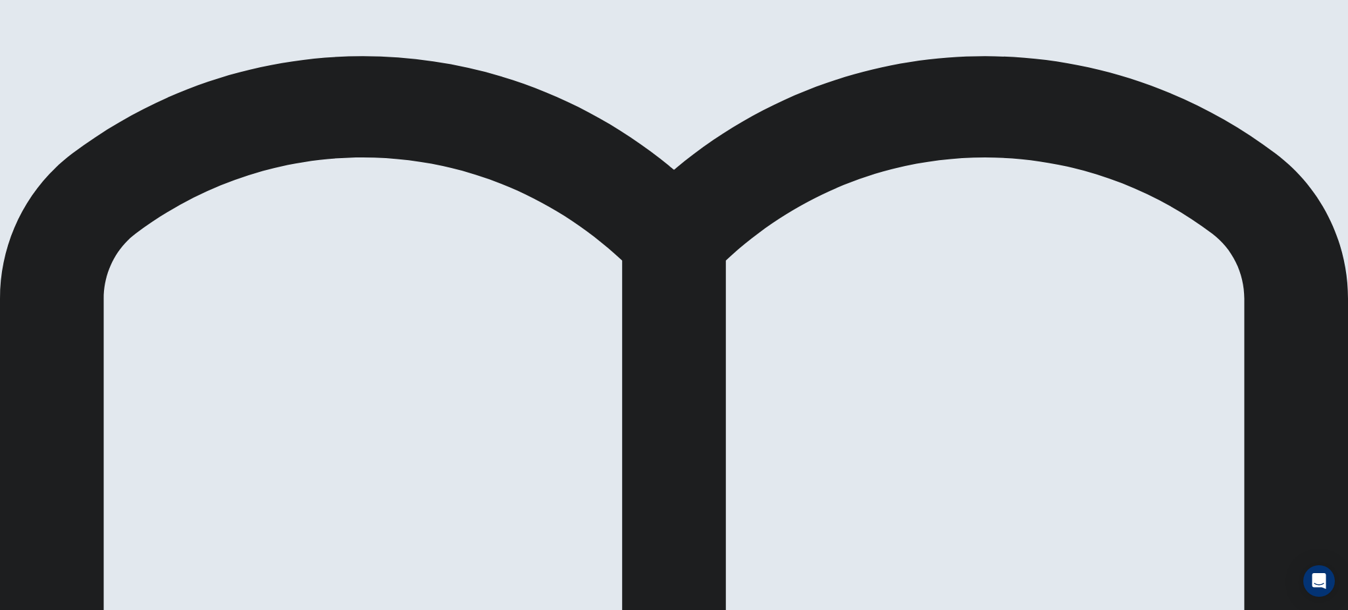
drag, startPoint x: 1062, startPoint y: 377, endPoint x: 1062, endPoint y: 391, distance: 13.8
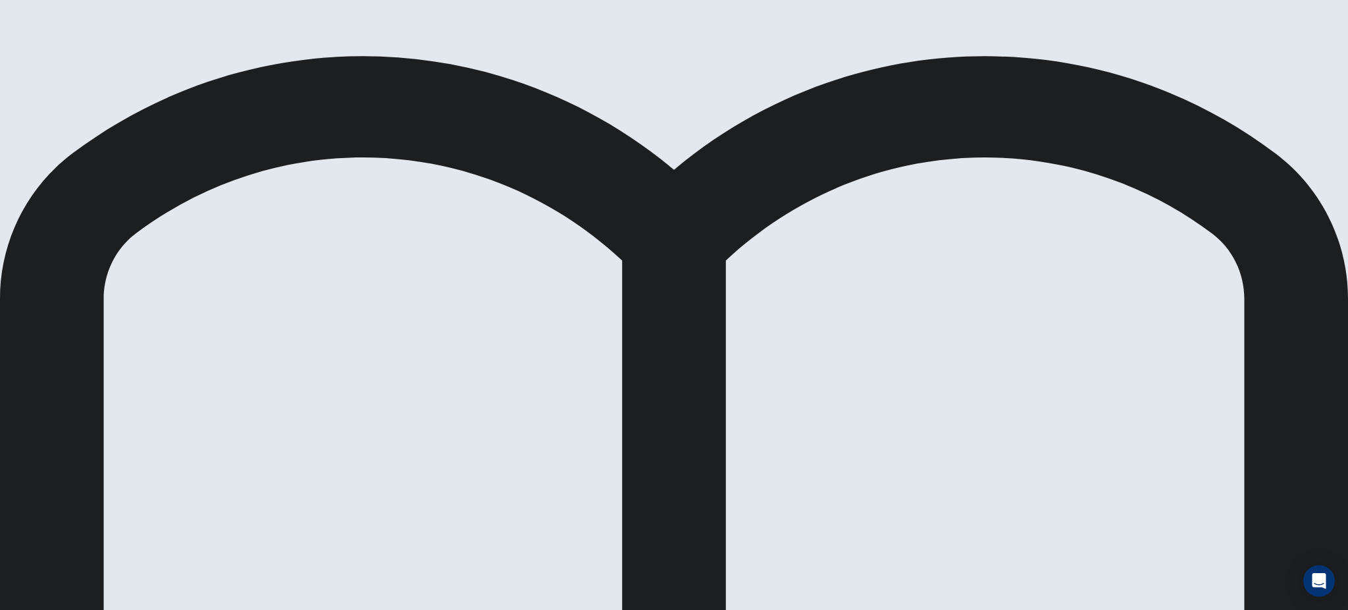
drag, startPoint x: 1060, startPoint y: 299, endPoint x: 1064, endPoint y: 325, distance: 26.5
drag, startPoint x: 1064, startPoint y: 325, endPoint x: 1067, endPoint y: 240, distance: 85.6
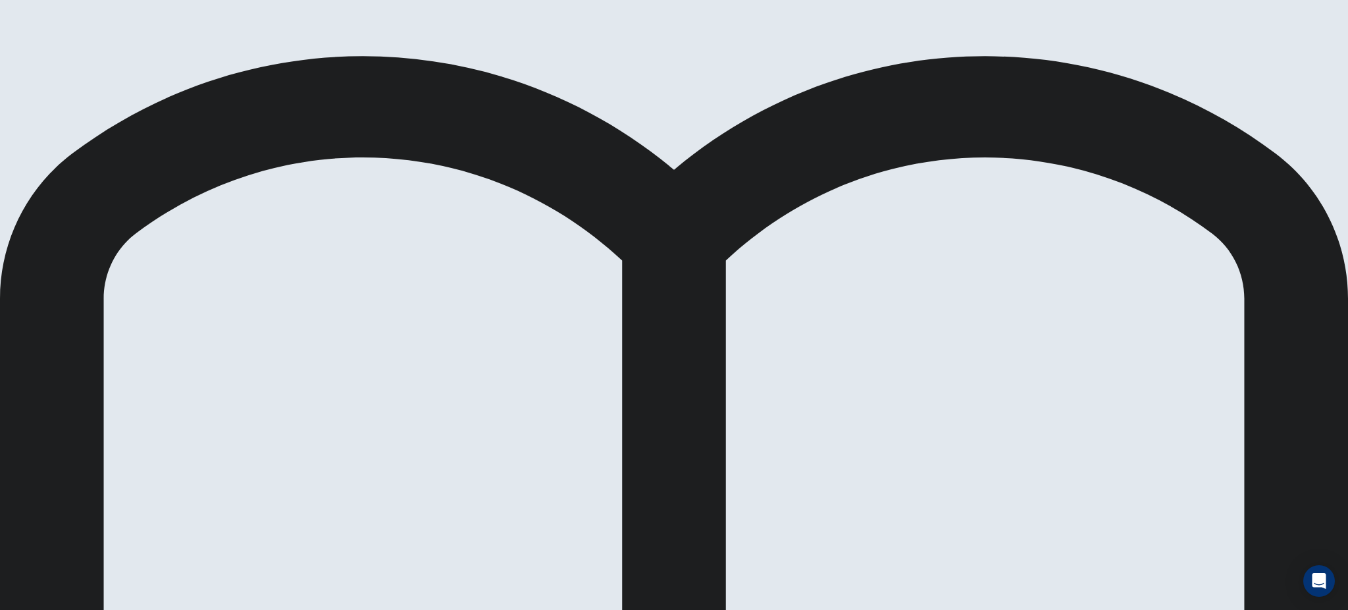
drag, startPoint x: 1062, startPoint y: 184, endPoint x: 1066, endPoint y: 216, distance: 31.8
drag, startPoint x: 1066, startPoint y: 212, endPoint x: 1062, endPoint y: 237, distance: 25.3
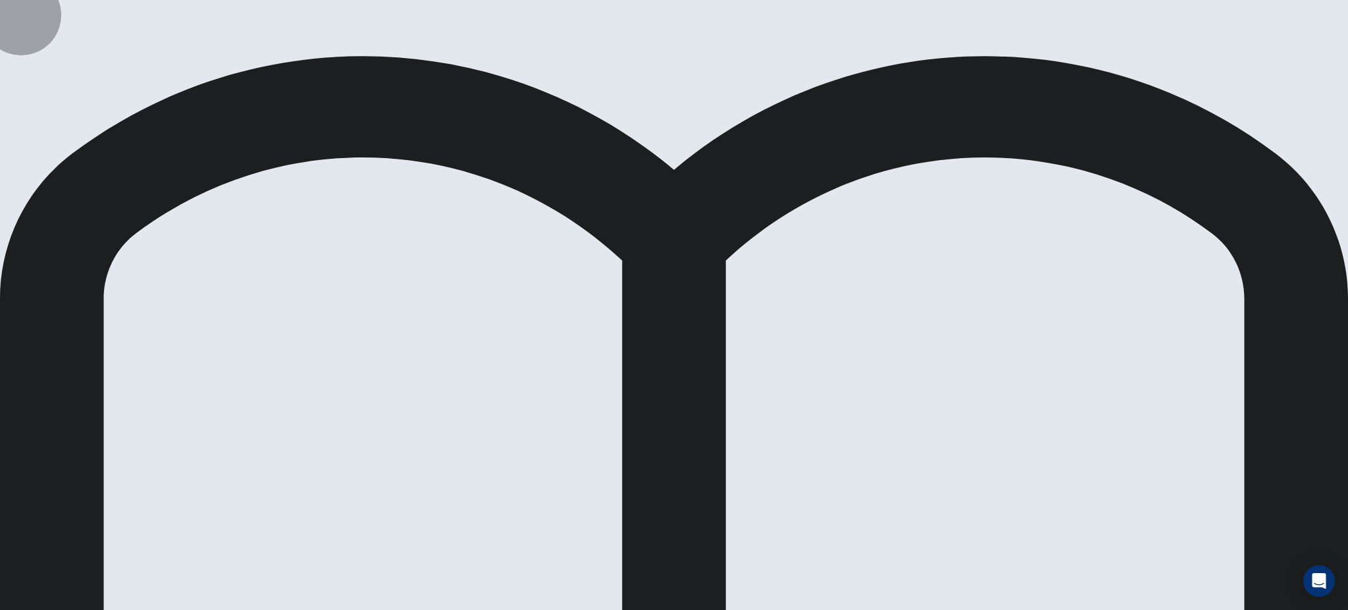
drag, startPoint x: 427, startPoint y: 338, endPoint x: 619, endPoint y: 325, distance: 192.0
drag, startPoint x: 492, startPoint y: 332, endPoint x: 492, endPoint y: 353, distance: 21.1
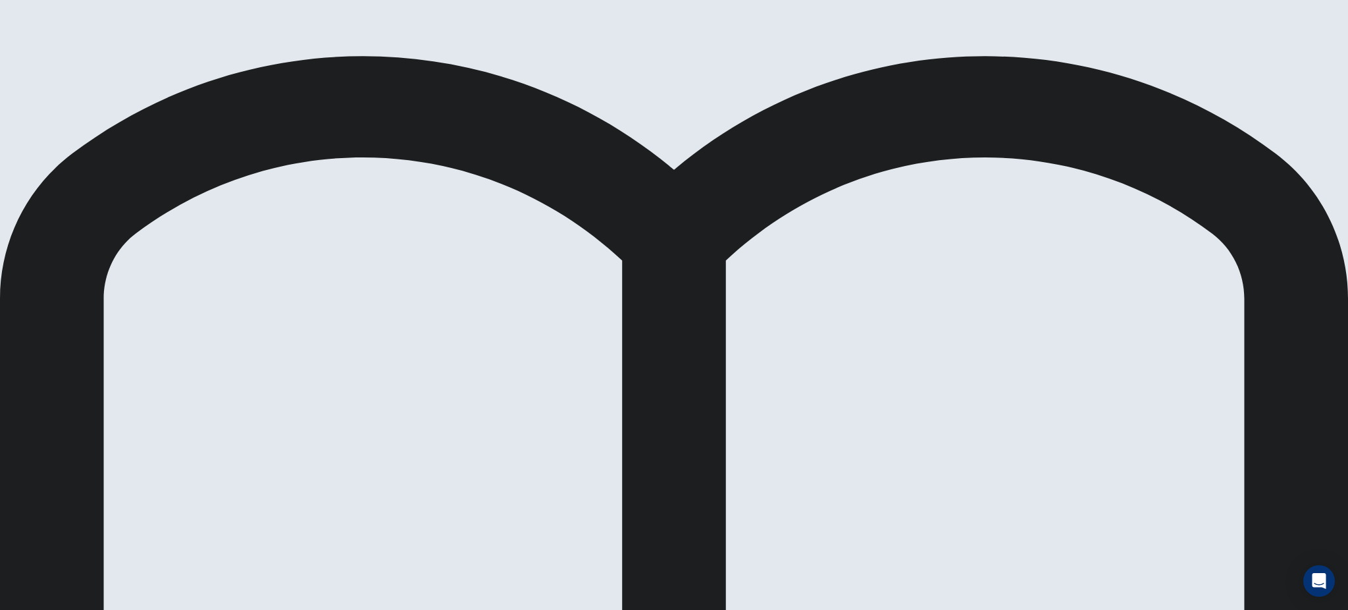
scroll to position [68, 0]
drag, startPoint x: 423, startPoint y: 363, endPoint x: 666, endPoint y: 367, distance: 243.6
drag, startPoint x: 421, startPoint y: 336, endPoint x: 698, endPoint y: 457, distance: 301.6
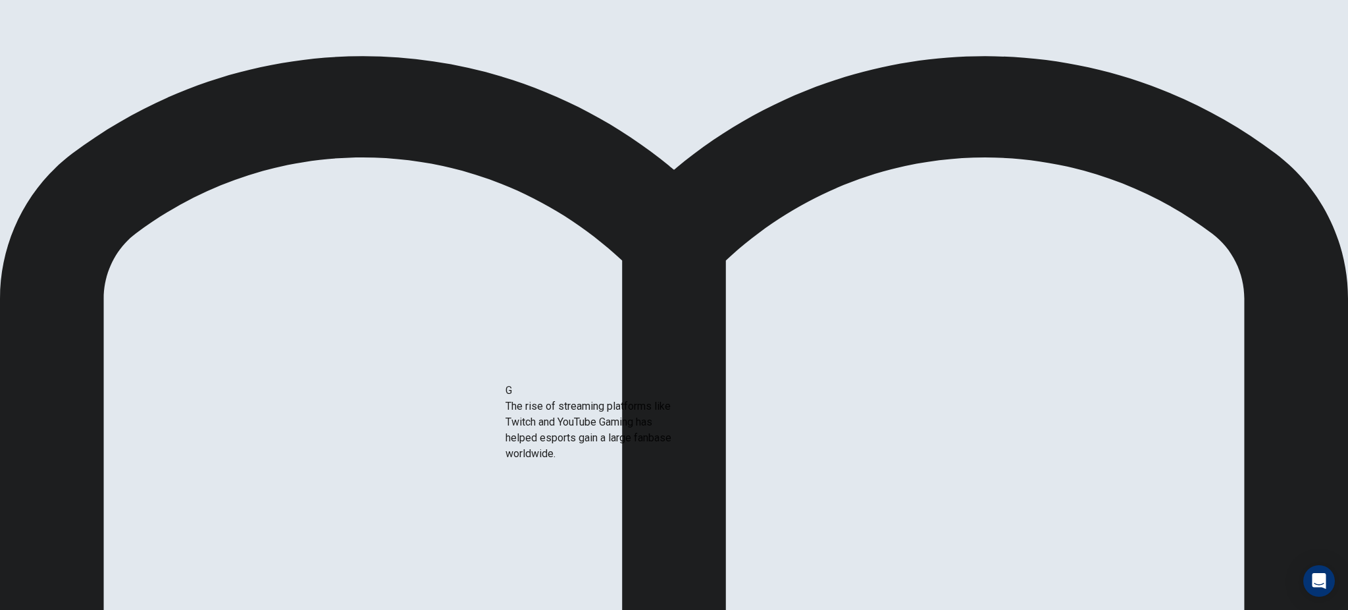
drag, startPoint x: 418, startPoint y: 475, endPoint x: 625, endPoint y: 458, distance: 207.3
drag, startPoint x: 420, startPoint y: 451, endPoint x: 753, endPoint y: 417, distance: 334.8
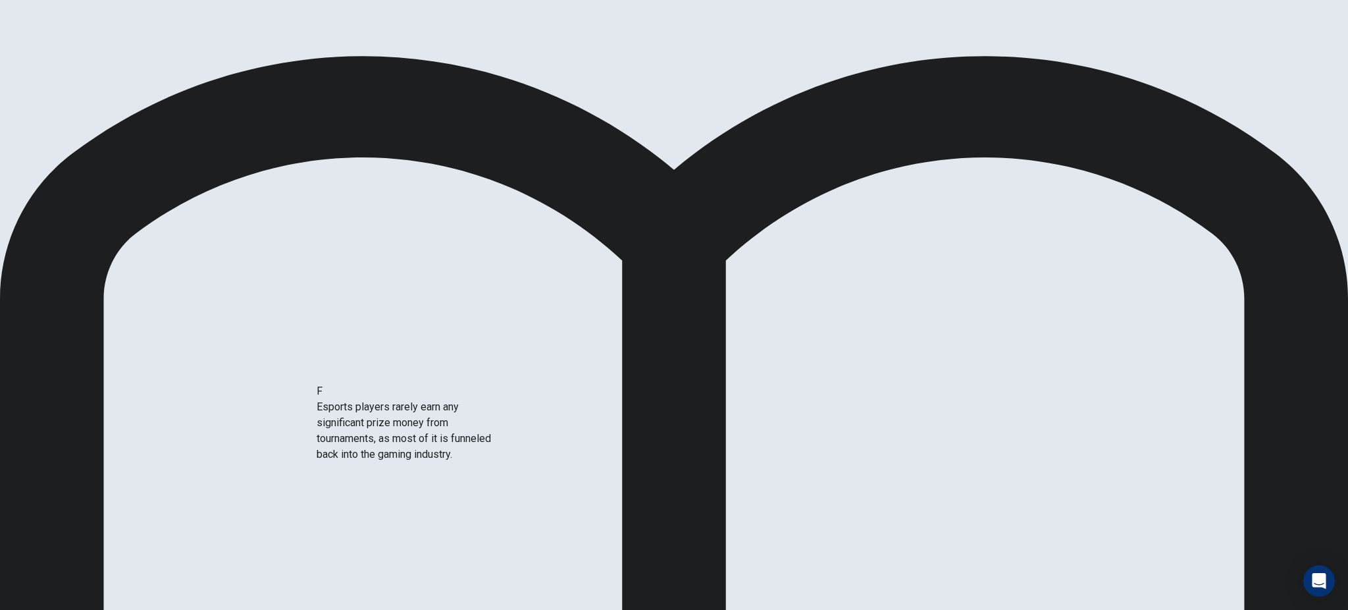
drag, startPoint x: 440, startPoint y: 426, endPoint x: 455, endPoint y: 427, distance: 15.2
drag, startPoint x: 496, startPoint y: 393, endPoint x: 501, endPoint y: 439, distance: 46.4
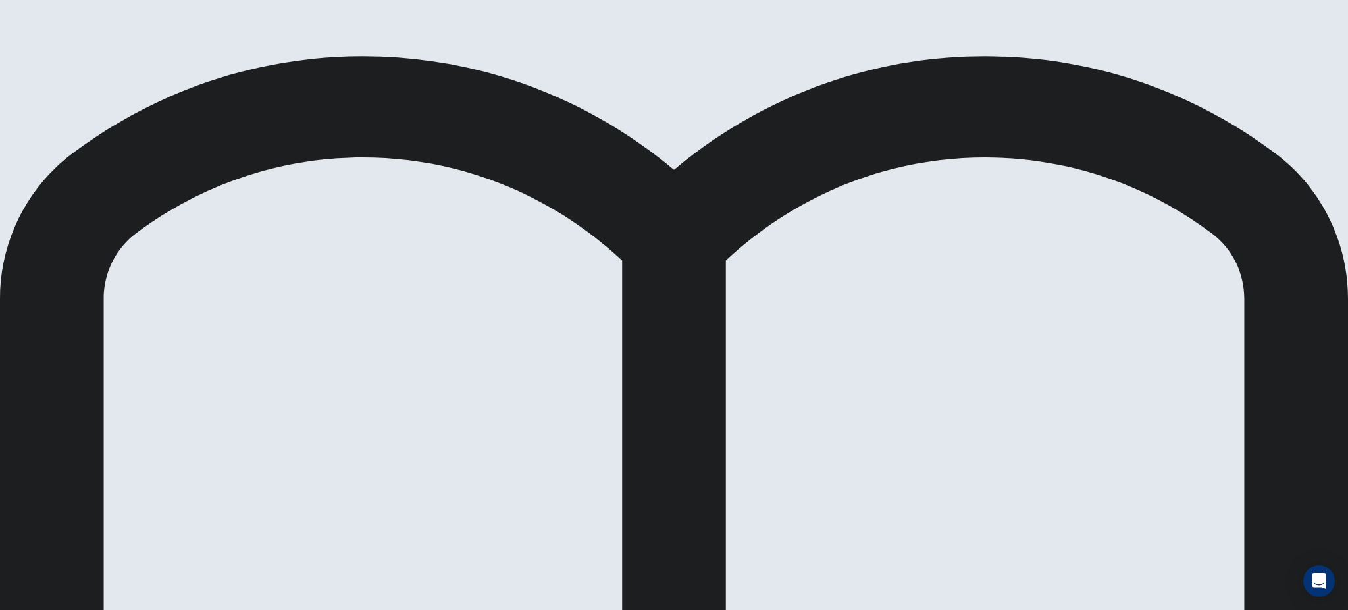
drag, startPoint x: 398, startPoint y: 343, endPoint x: 681, endPoint y: 386, distance: 285.6
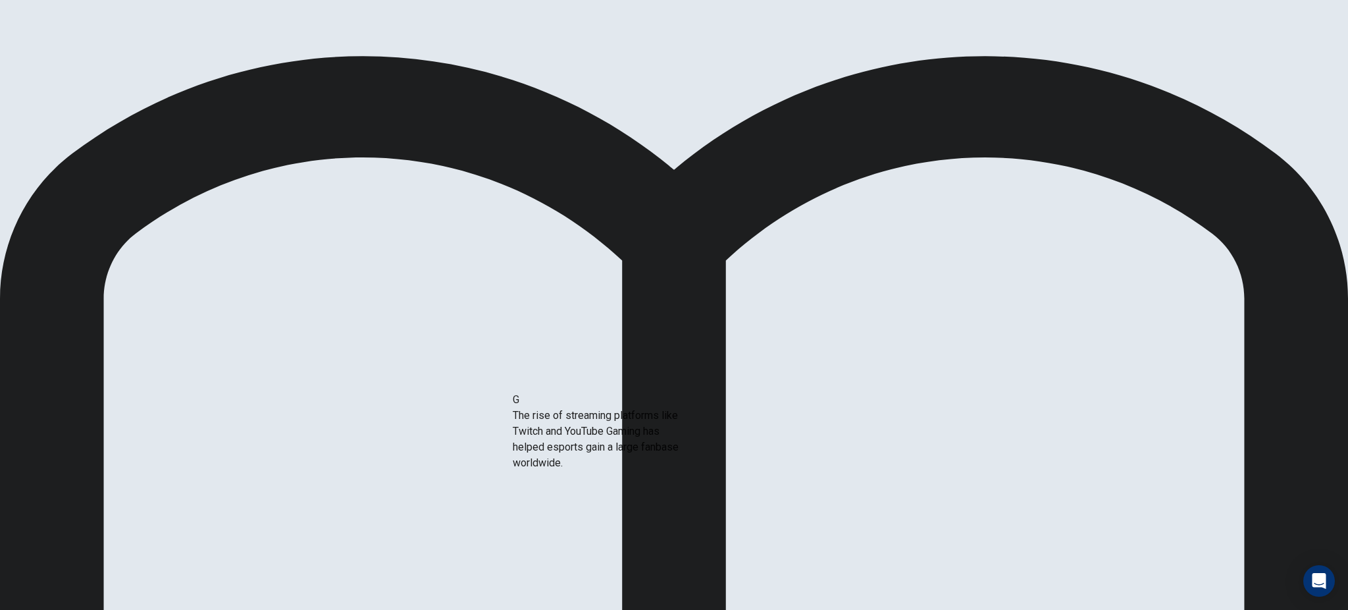
drag, startPoint x: 450, startPoint y: 465, endPoint x: 700, endPoint y: 452, distance: 249.8
drag, startPoint x: 388, startPoint y: 359, endPoint x: 651, endPoint y: 397, distance: 265.4
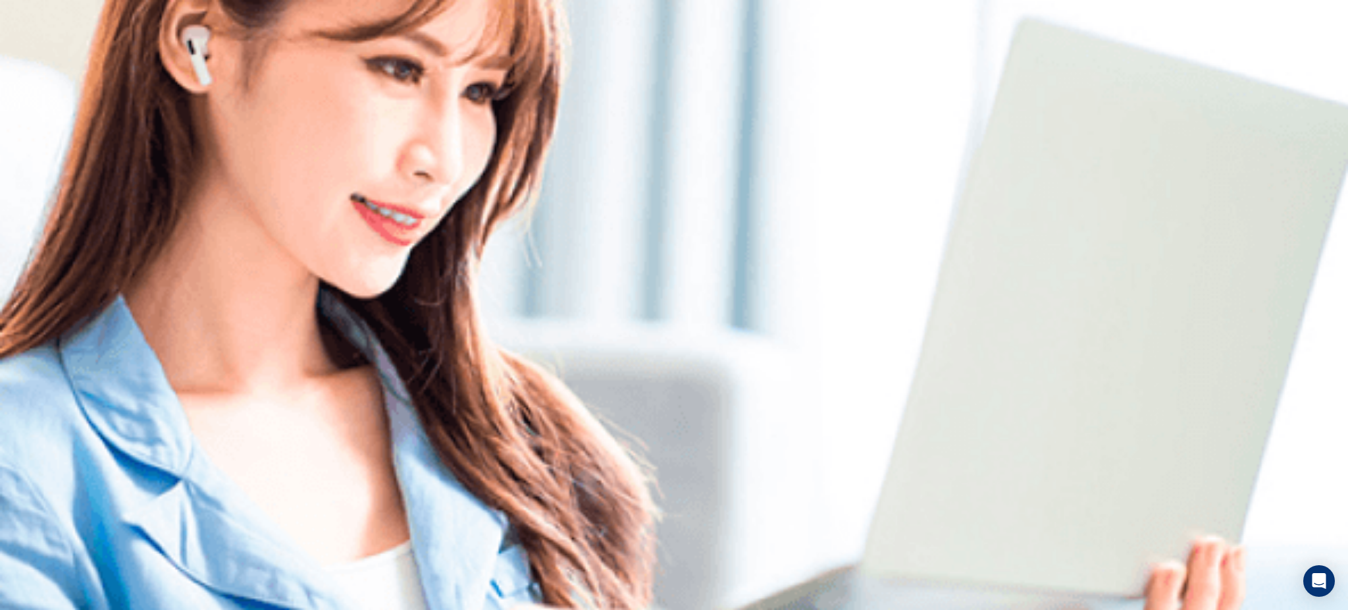
click at [710, 303] on img at bounding box center [674, 305] width 1348 height 610
click at [646, 386] on img at bounding box center [674, 305] width 1348 height 610
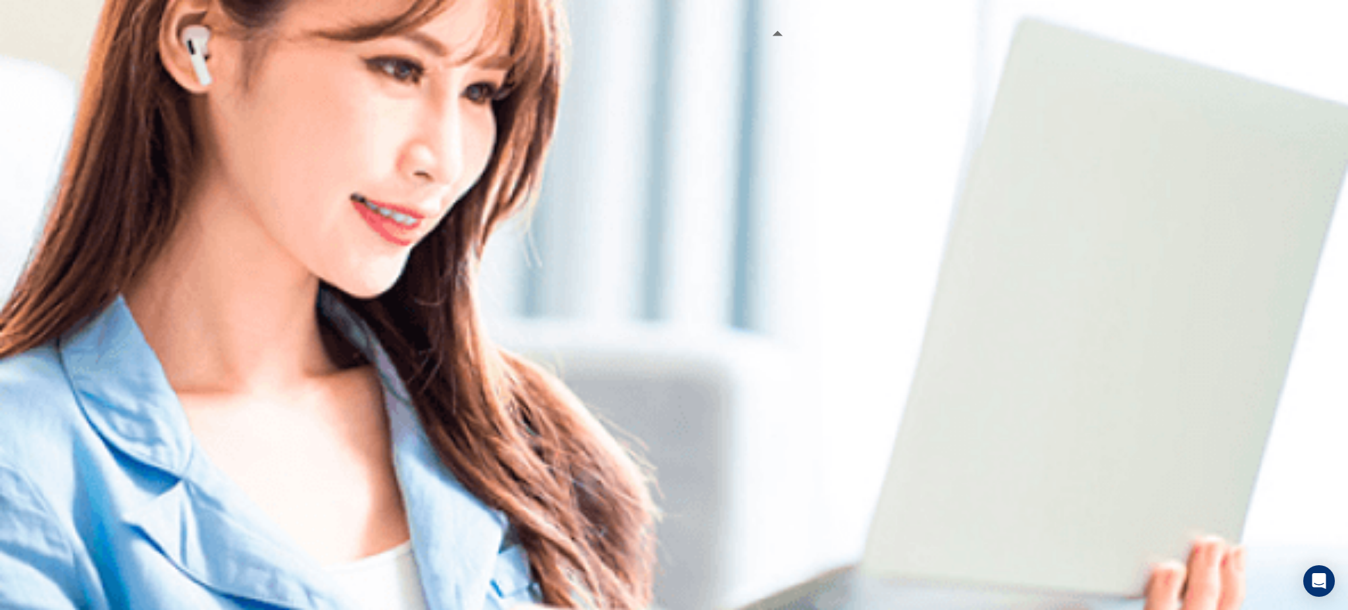
click at [759, 264] on img at bounding box center [674, 305] width 1348 height 610
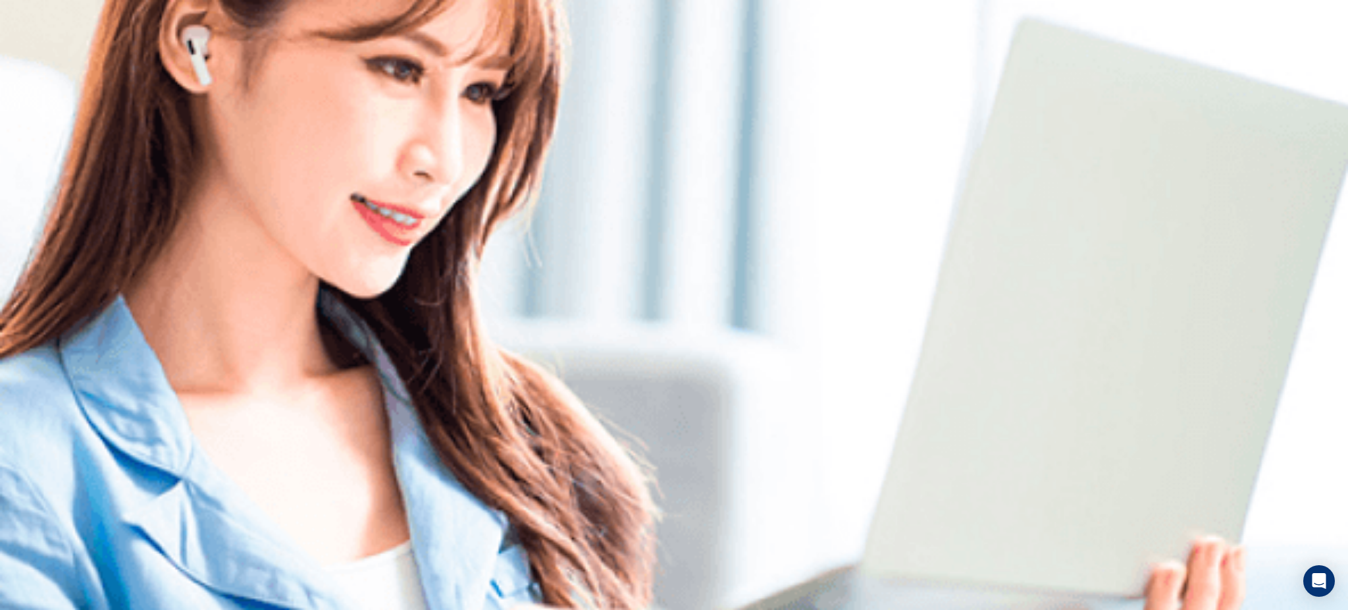
click at [762, 199] on img at bounding box center [674, 305] width 1348 height 610
click at [728, 207] on img at bounding box center [674, 305] width 1348 height 610
click at [773, 332] on img at bounding box center [674, 305] width 1348 height 610
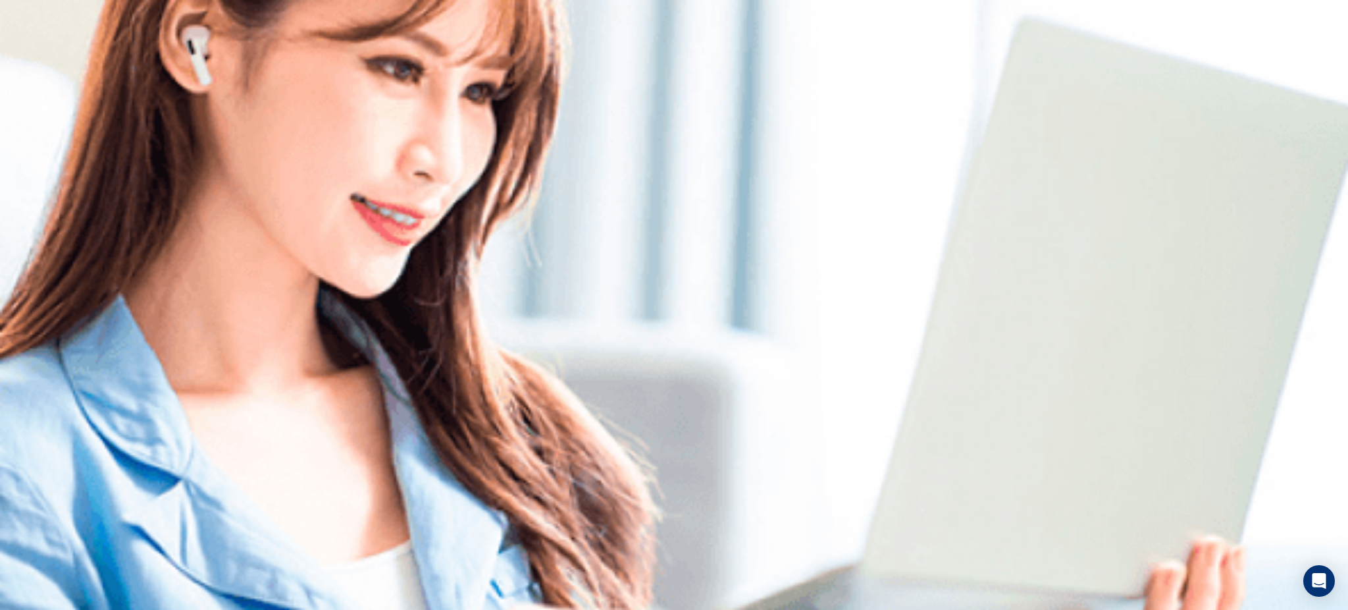
click at [773, 332] on img at bounding box center [674, 305] width 1348 height 610
click at [777, 356] on img at bounding box center [674, 305] width 1348 height 610
type input "*"
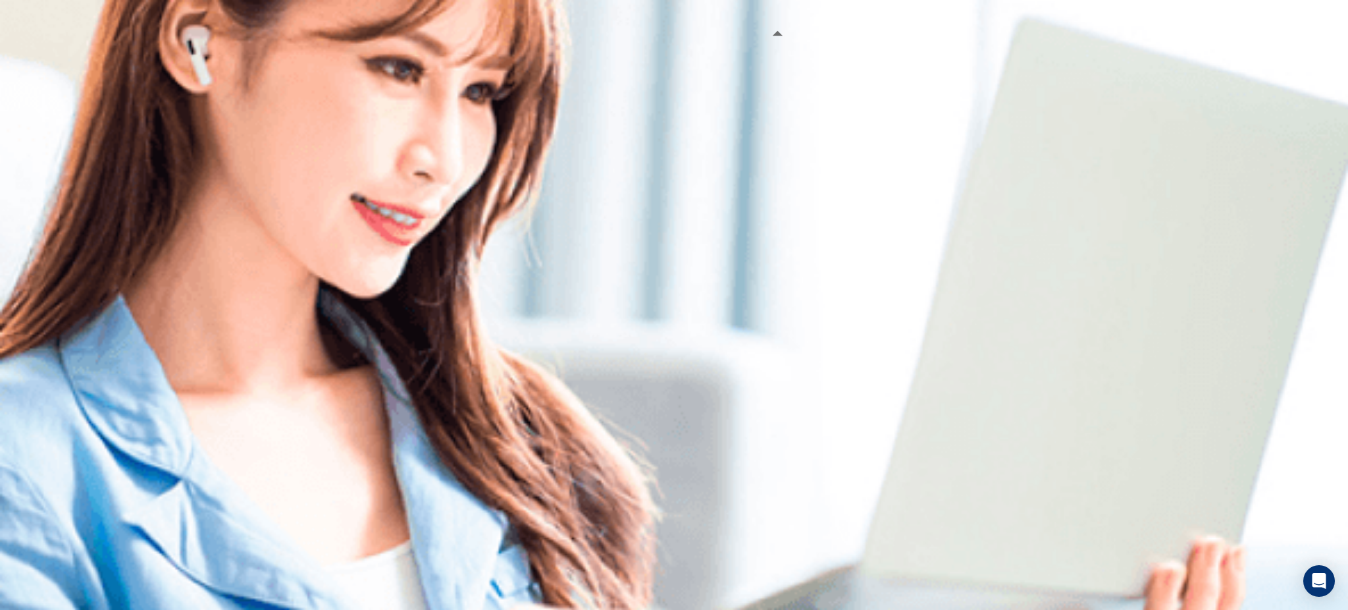
drag, startPoint x: 801, startPoint y: 49, endPoint x: 843, endPoint y: 51, distance: 42.2
click at [843, 51] on body "This site uses cookies, as explained in our Privacy Policy . If you agree to th…" at bounding box center [674, 305] width 1348 height 610
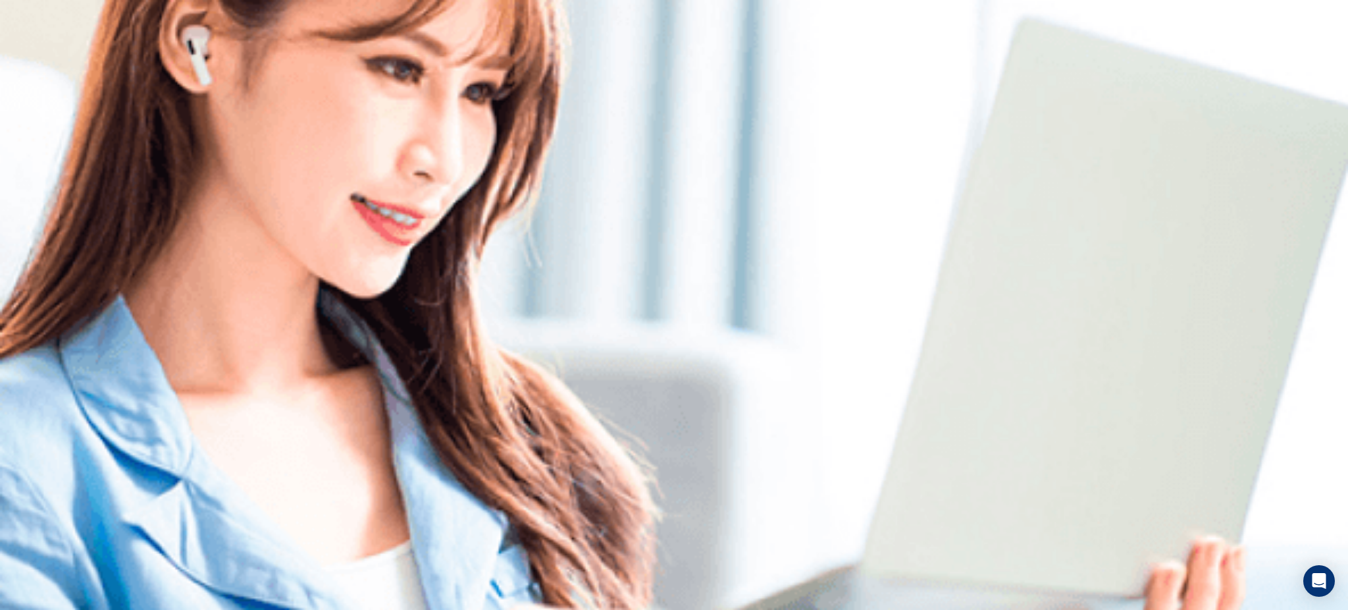
click at [669, 340] on img at bounding box center [674, 305] width 1348 height 610
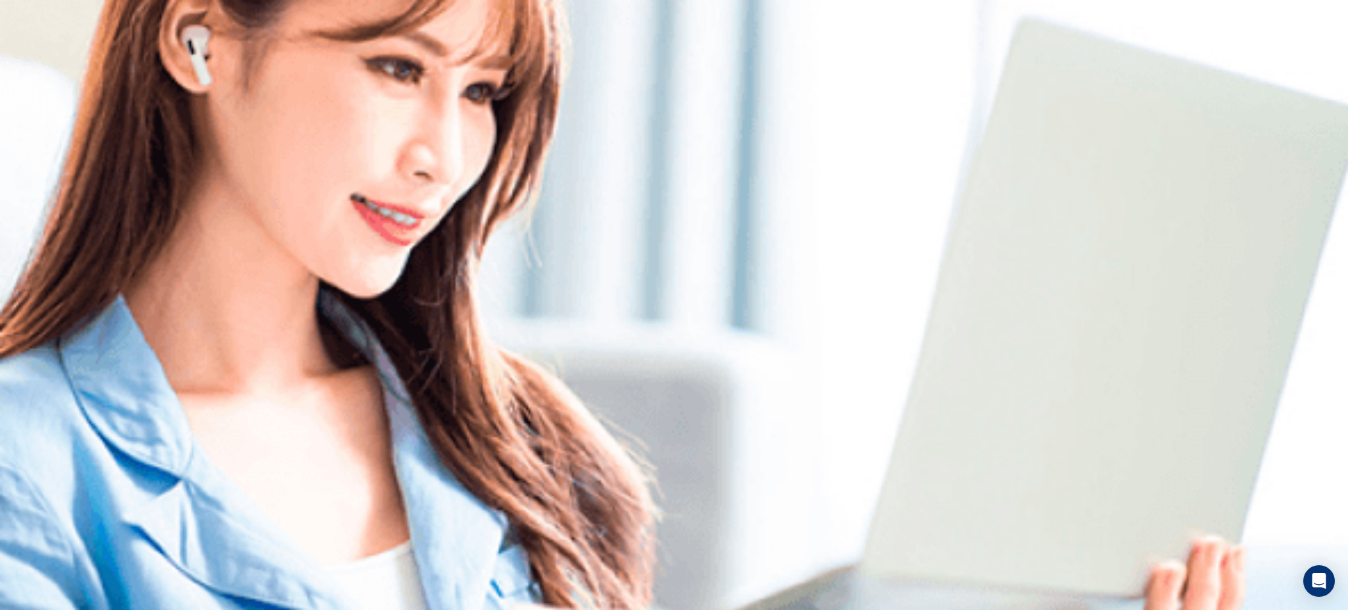
click at [783, 235] on img at bounding box center [674, 305] width 1348 height 610
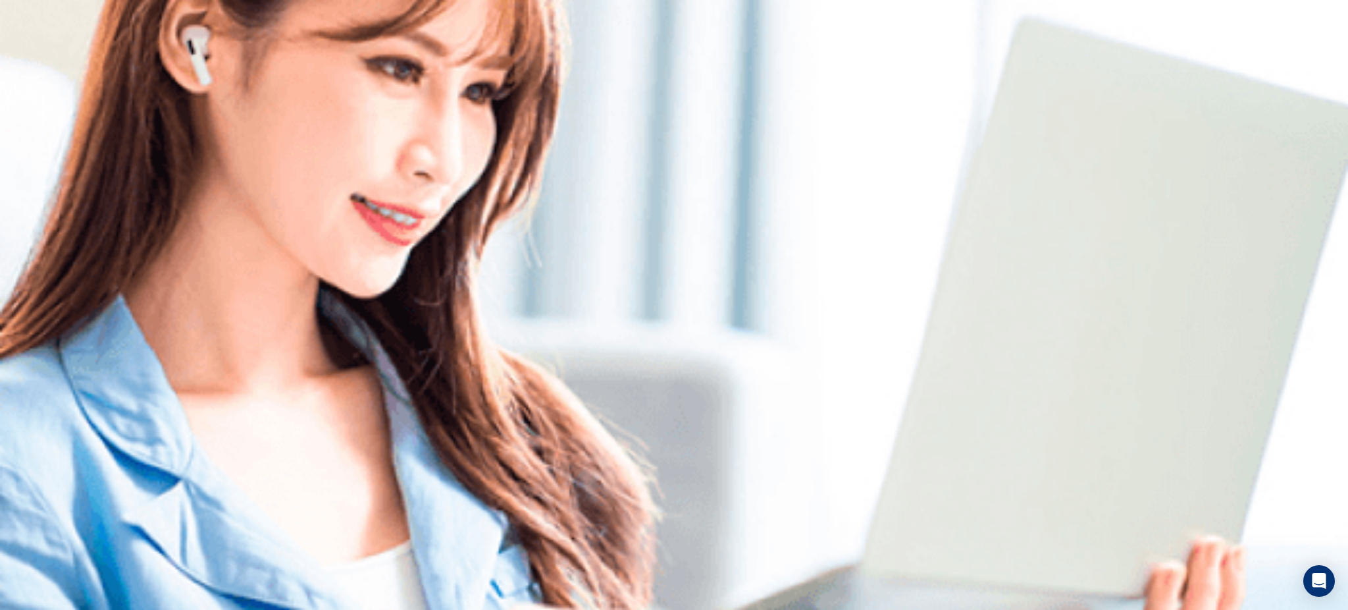
click at [783, 235] on img at bounding box center [674, 305] width 1348 height 610
click at [688, 349] on img at bounding box center [674, 305] width 1348 height 610
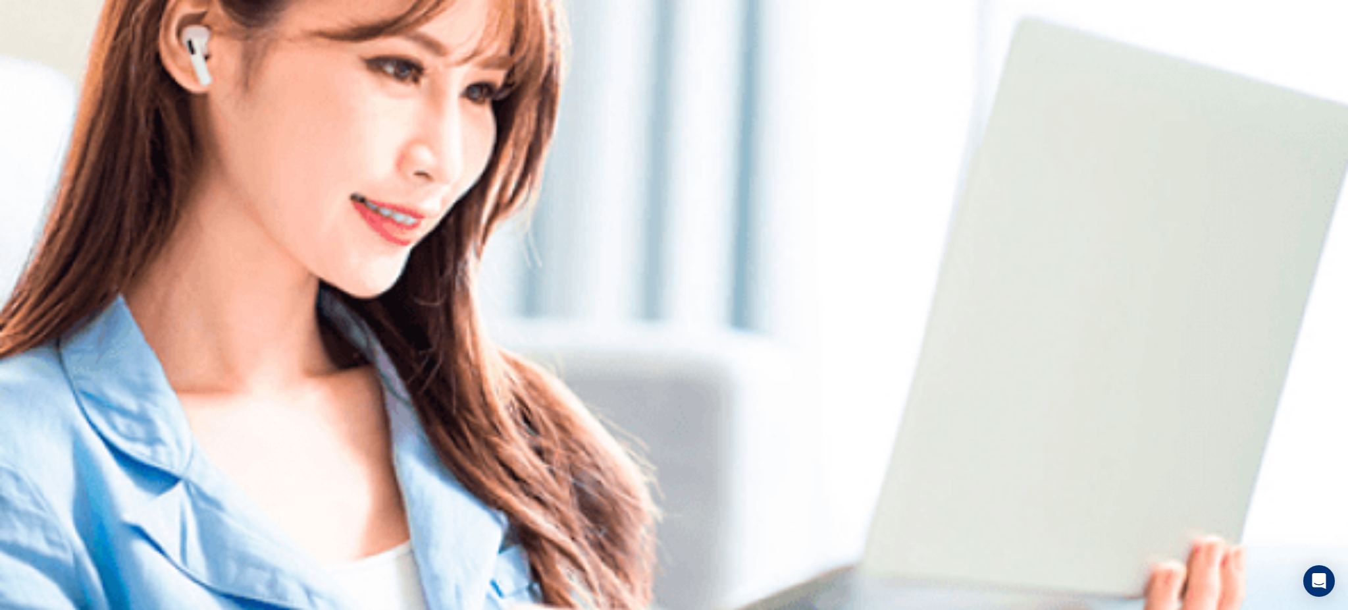
click at [676, 367] on img at bounding box center [674, 305] width 1348 height 610
click at [715, 332] on img at bounding box center [674, 305] width 1348 height 610
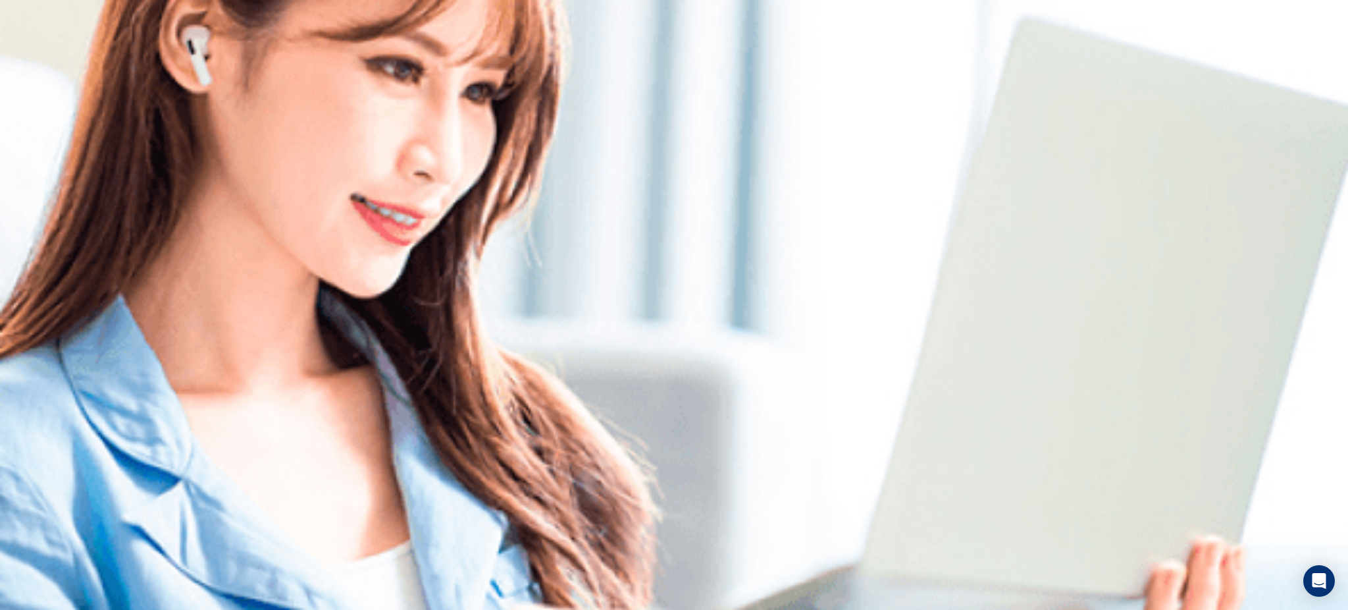
click at [833, 189] on img at bounding box center [674, 305] width 1348 height 610
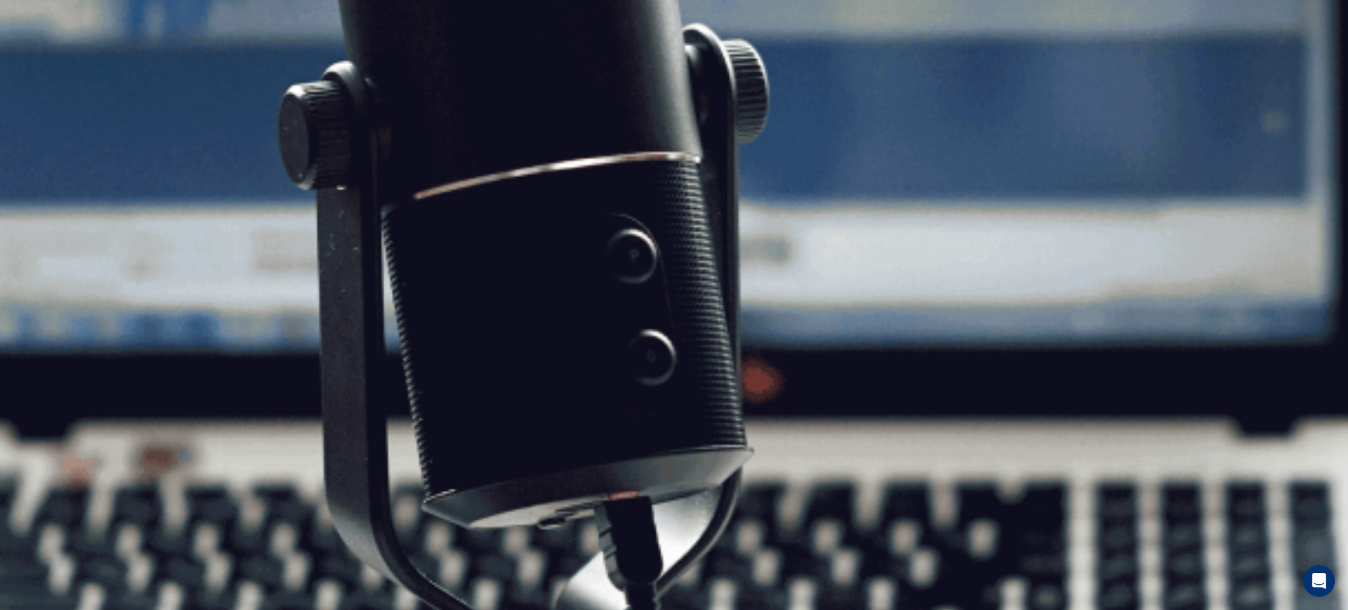
scroll to position [11, 0]
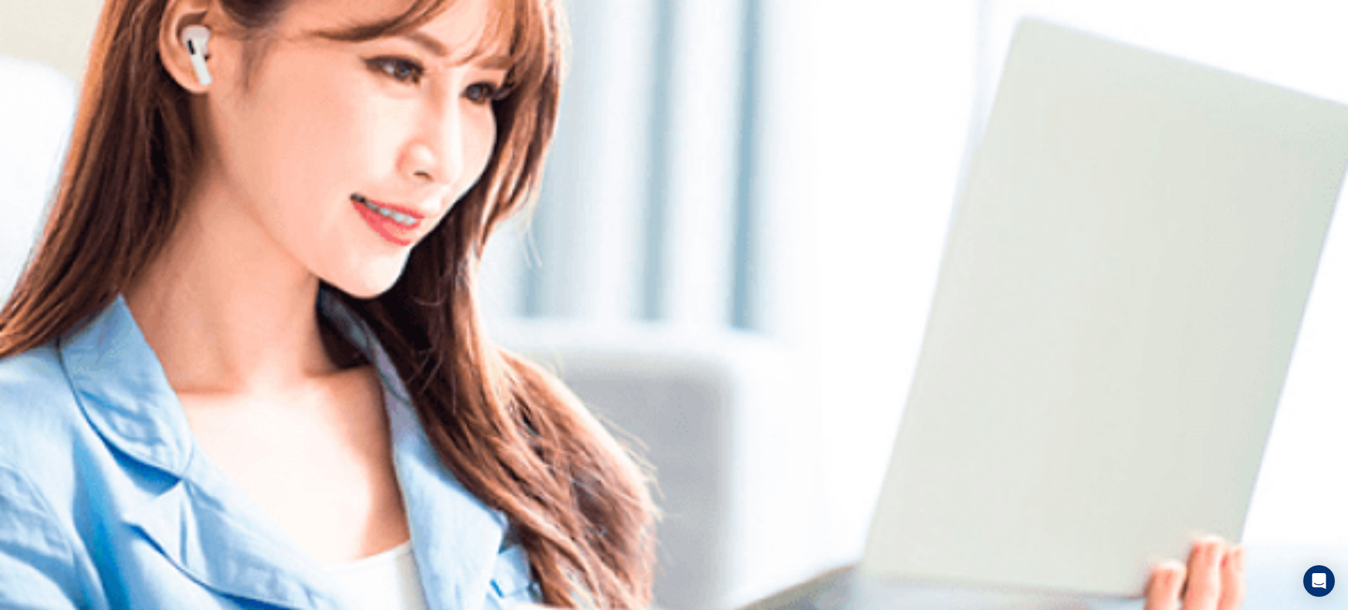
scroll to position [0, 0]
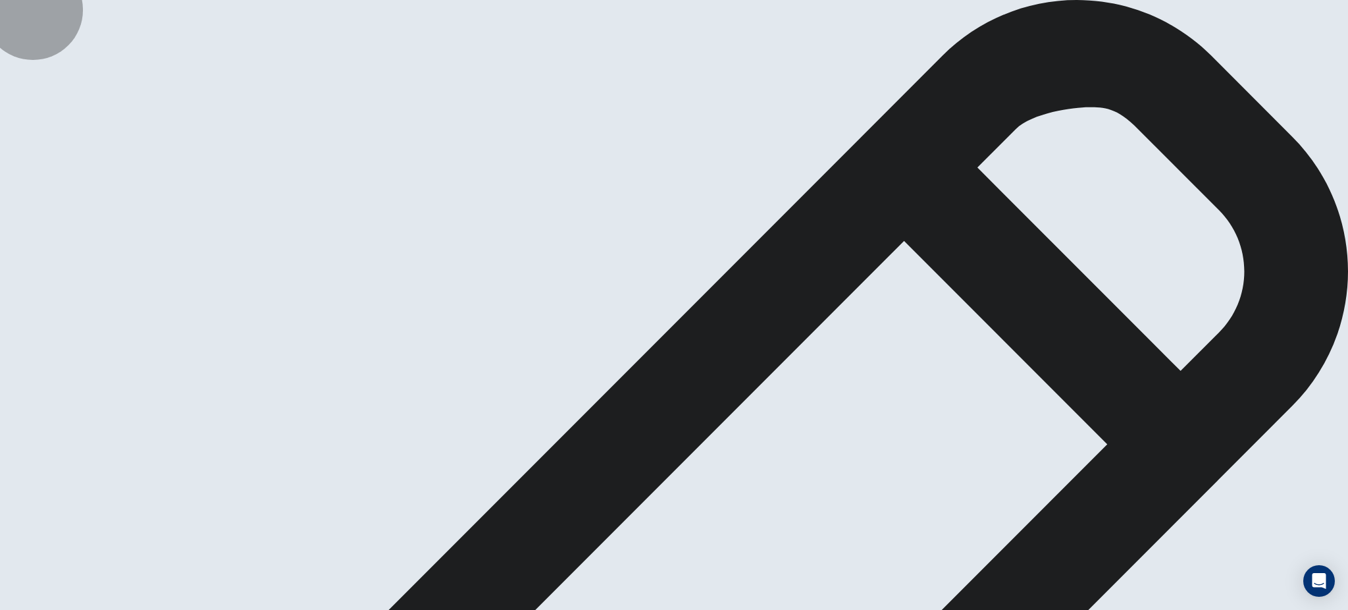
type textarea "**********"
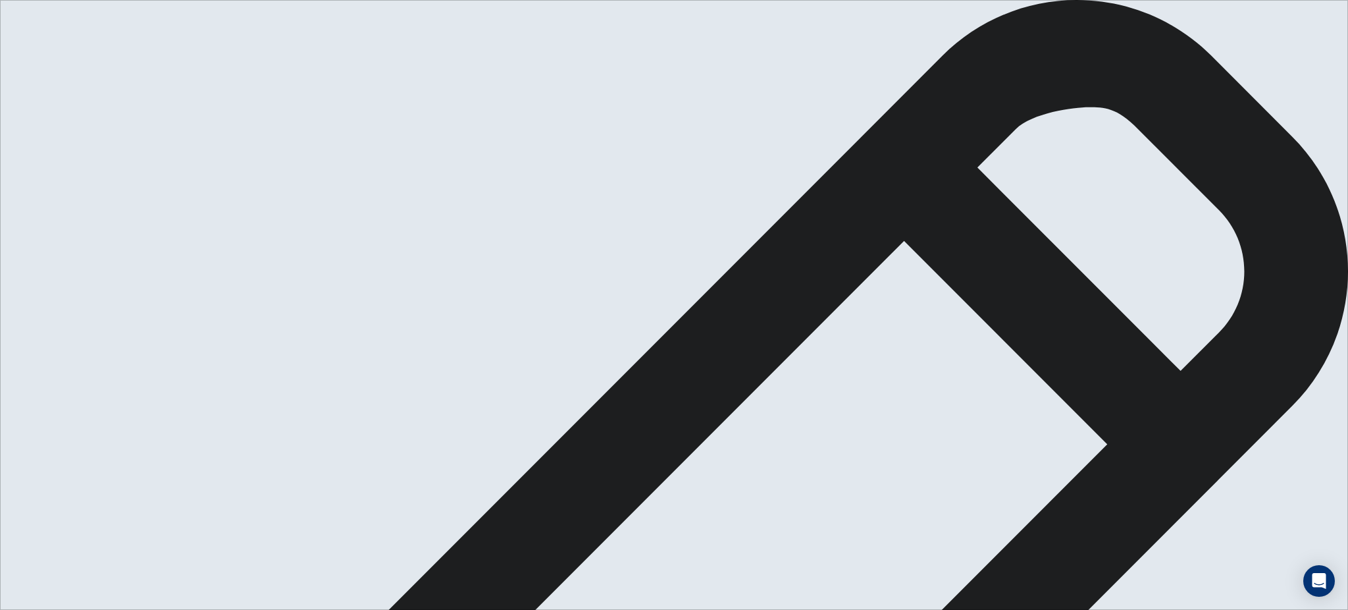
drag, startPoint x: 771, startPoint y: 151, endPoint x: 698, endPoint y: 130, distance: 75.9
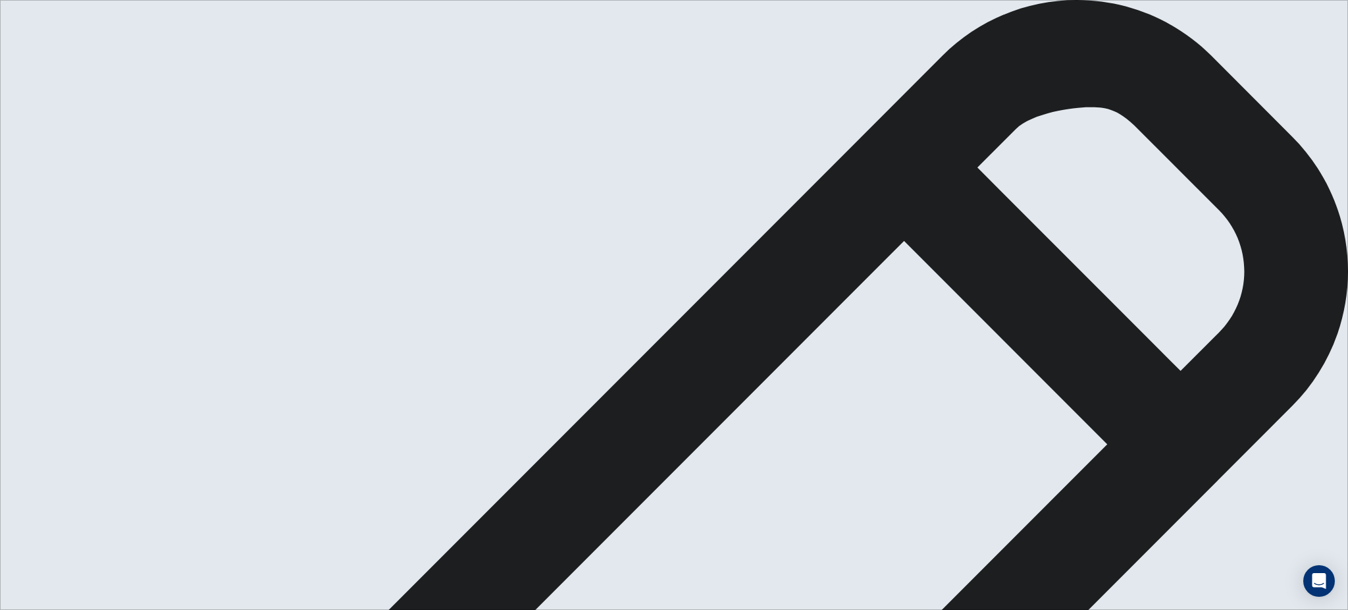
drag, startPoint x: 1039, startPoint y: 384, endPoint x: 1035, endPoint y: 362, distance: 22.7
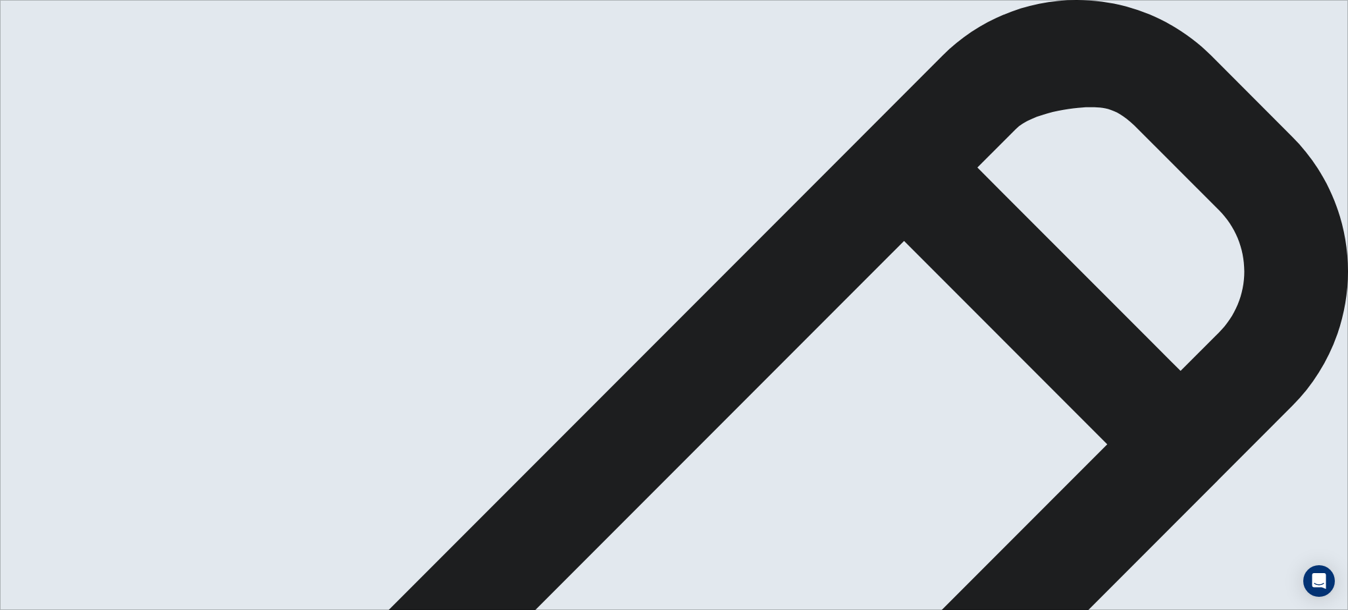
drag, startPoint x: 959, startPoint y: 248, endPoint x: 956, endPoint y: 237, distance: 11.5
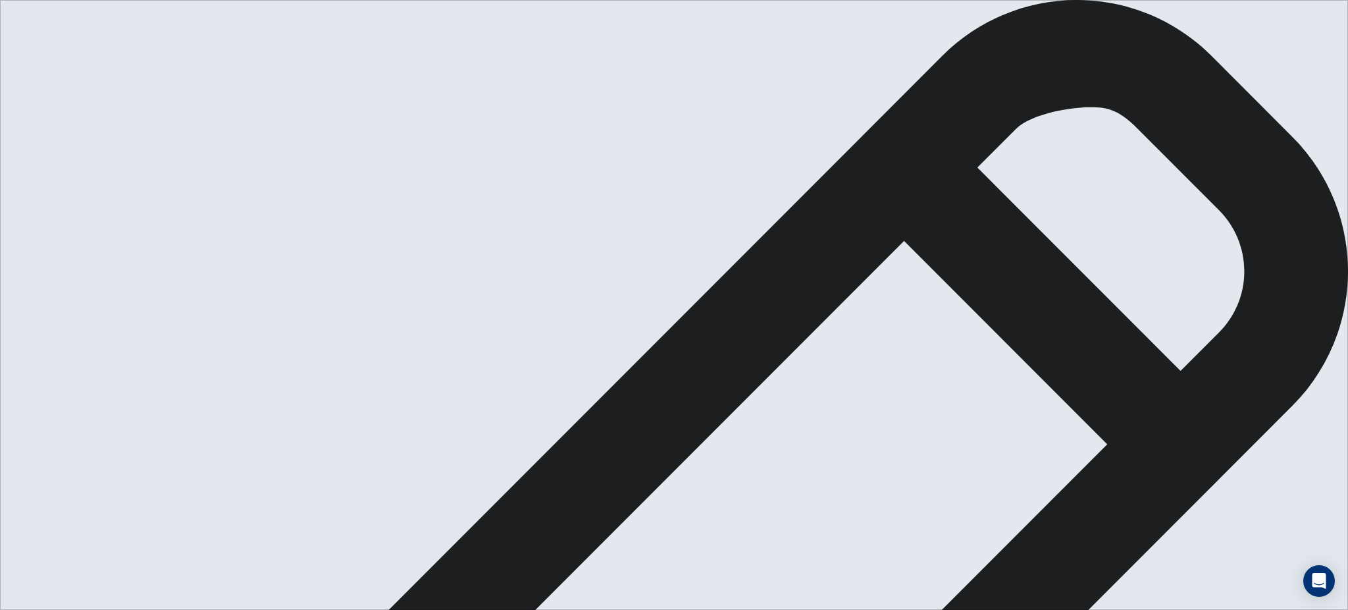
type textarea "**********"
